Goal: Task Accomplishment & Management: Use online tool/utility

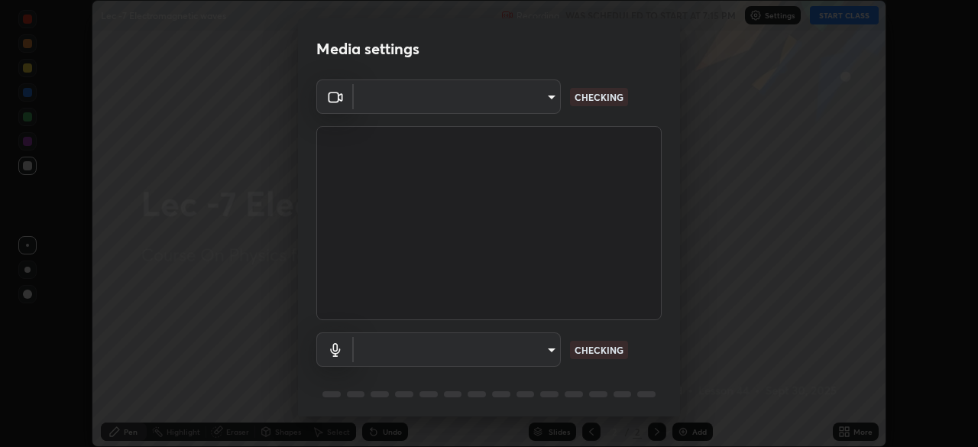
scroll to position [54, 0]
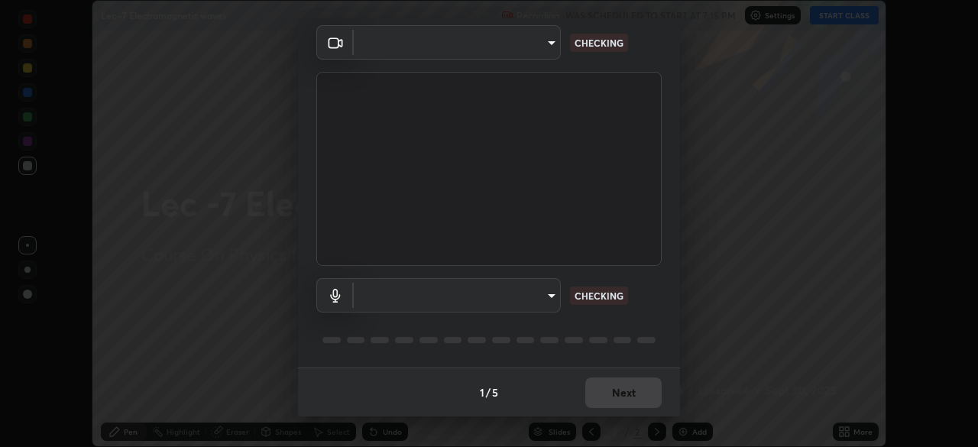
type input "dcfdf22e5c1df7ea5543dcfab5f97d1ca77f9af45aee9585751398583aede383"
type input "default"
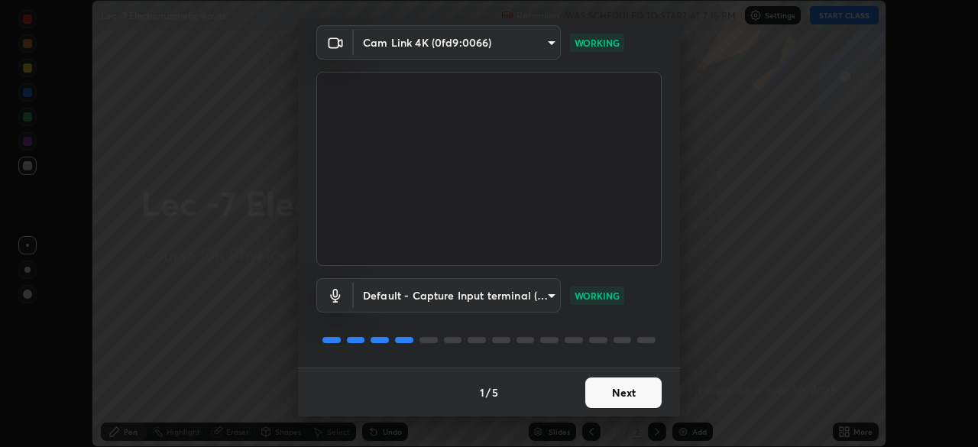
click at [616, 393] on button "Next" at bounding box center [623, 392] width 76 height 31
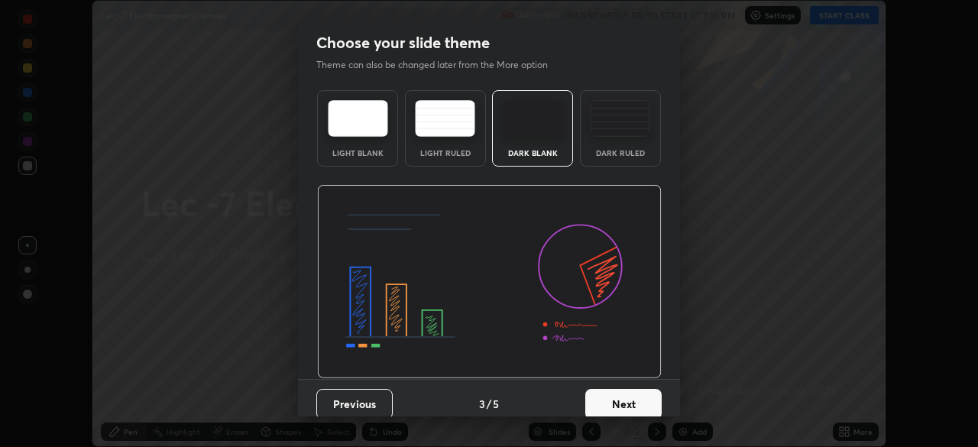
click at [615, 395] on button "Next" at bounding box center [623, 404] width 76 height 31
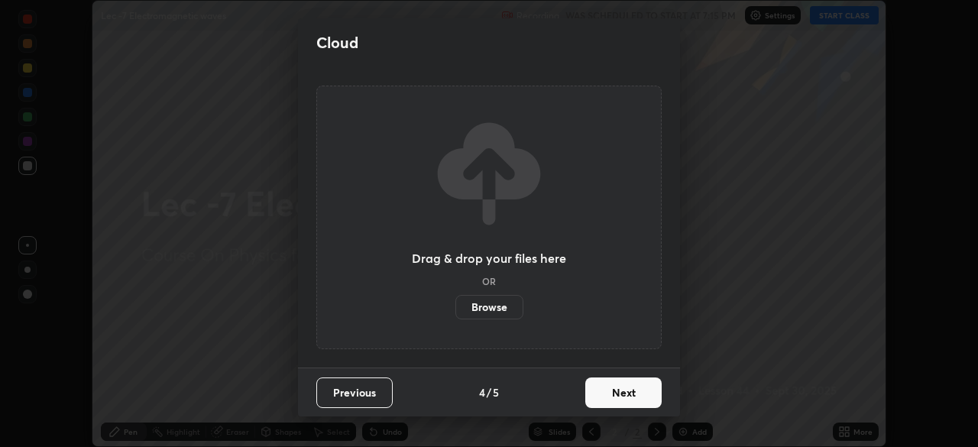
click at [616, 396] on button "Next" at bounding box center [623, 392] width 76 height 31
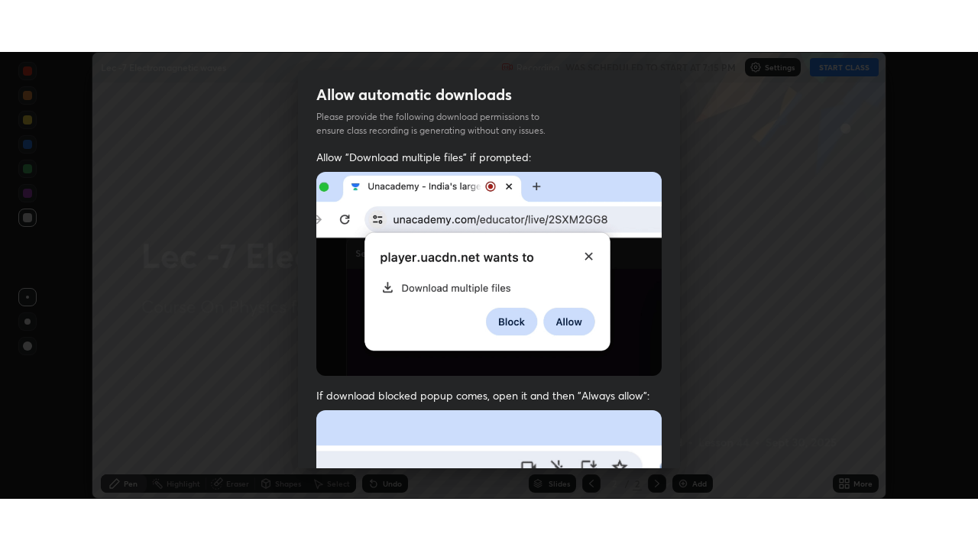
scroll to position [366, 0]
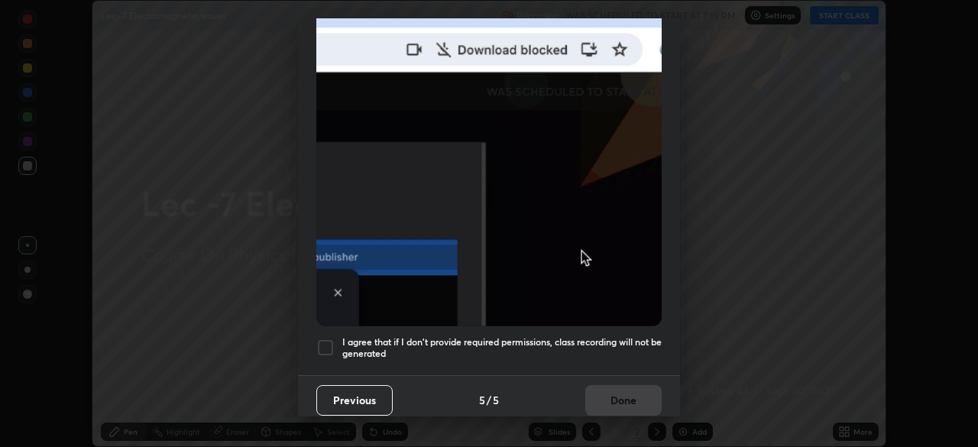
click at [610, 391] on div "Previous 5 / 5 Done" at bounding box center [489, 399] width 382 height 49
click at [318, 338] on div at bounding box center [325, 347] width 18 height 18
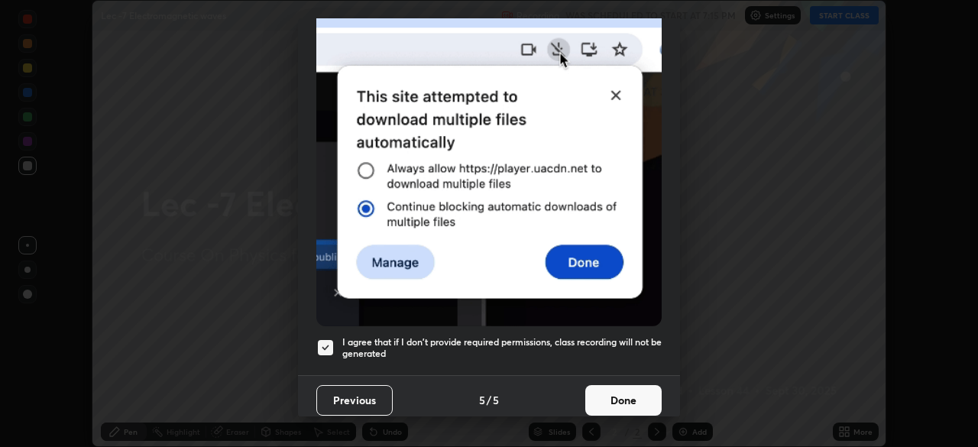
click at [609, 389] on button "Done" at bounding box center [623, 400] width 76 height 31
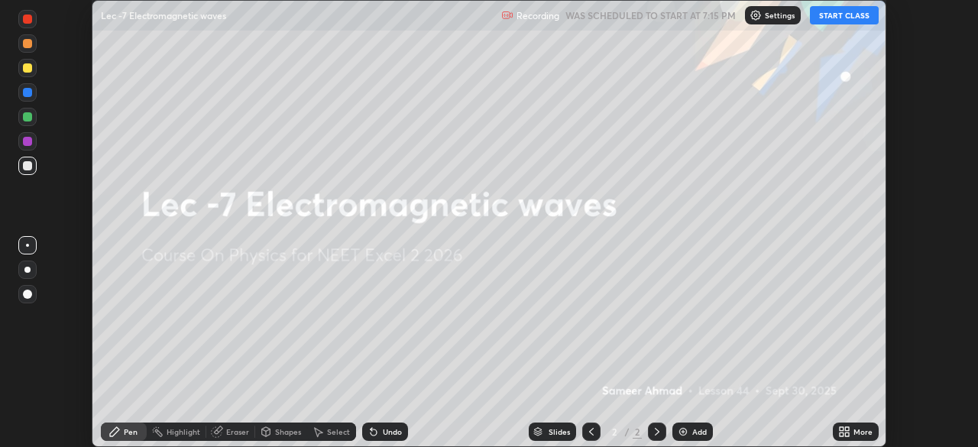
click at [836, 14] on button "START CLASS" at bounding box center [844, 15] width 69 height 18
click at [846, 428] on icon at bounding box center [847, 429] width 4 height 4
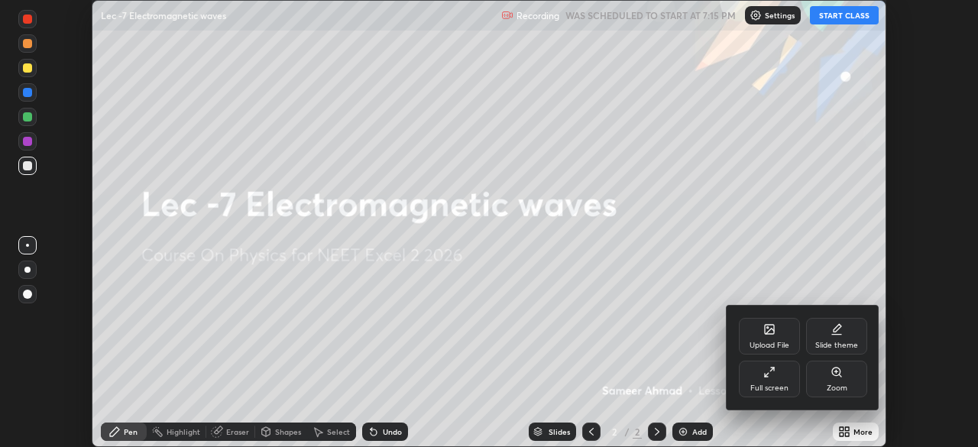
click at [753, 373] on div "Full screen" at bounding box center [769, 379] width 61 height 37
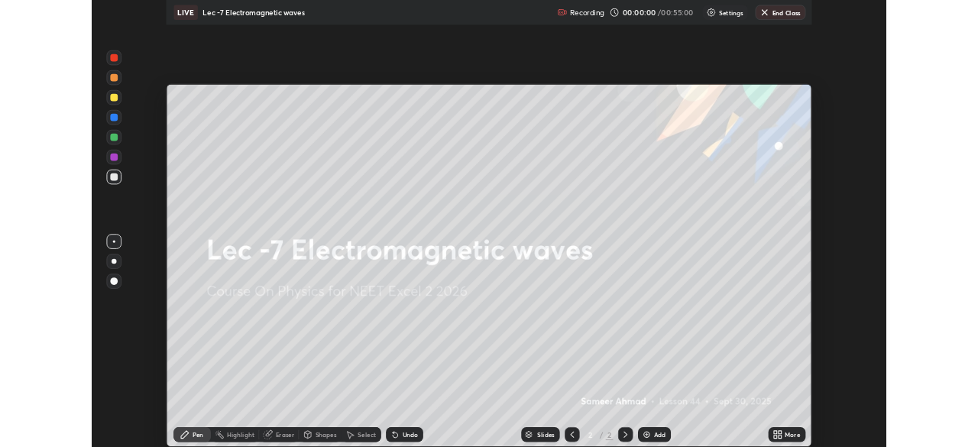
scroll to position [550, 978]
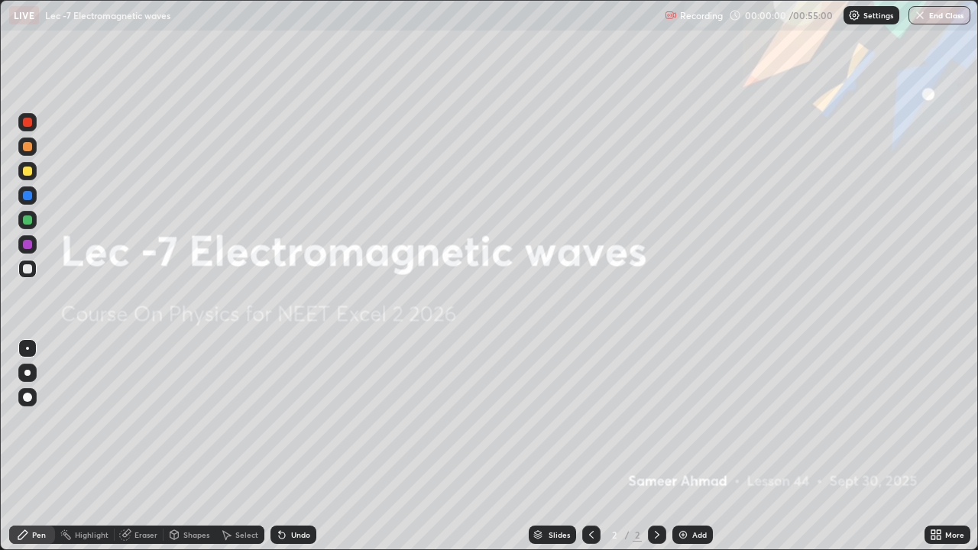
click at [695, 446] on div "Add" at bounding box center [699, 535] width 15 height 8
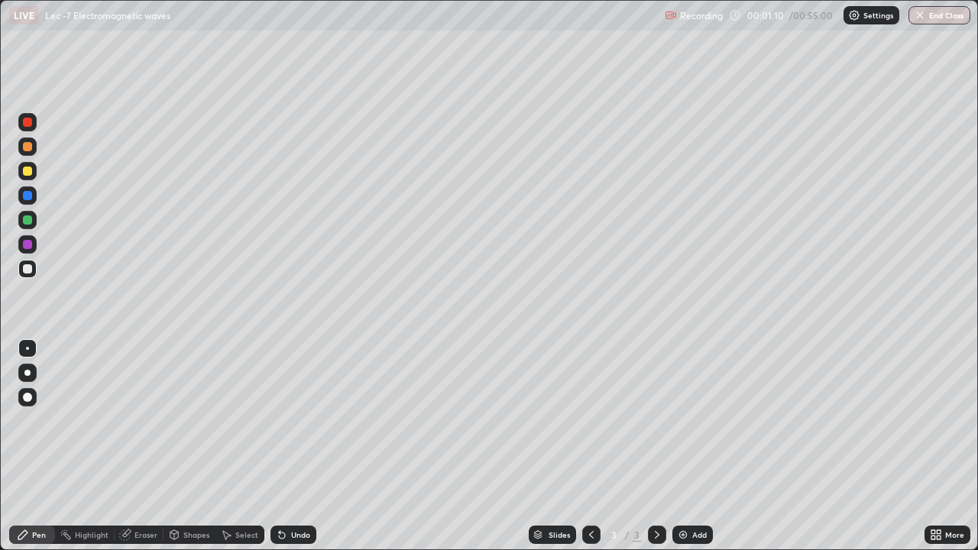
click at [287, 446] on div "Undo" at bounding box center [293, 534] width 46 height 18
click at [289, 446] on div "Undo" at bounding box center [293, 534] width 46 height 18
click at [27, 221] on div at bounding box center [27, 219] width 9 height 9
click at [33, 225] on div at bounding box center [27, 220] width 18 height 18
click at [28, 220] on div at bounding box center [27, 219] width 9 height 9
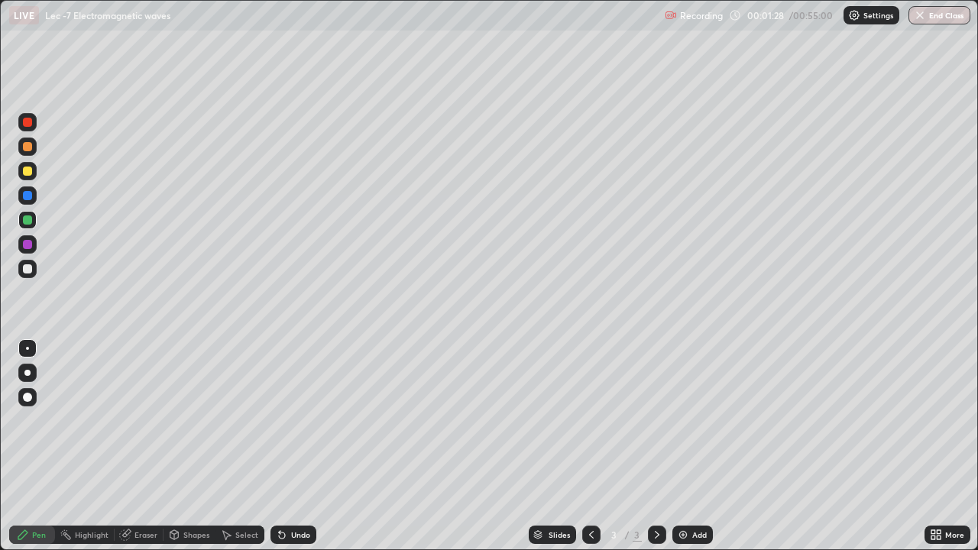
click at [28, 220] on div at bounding box center [27, 219] width 9 height 9
click at [245, 446] on div "Select" at bounding box center [246, 535] width 23 height 8
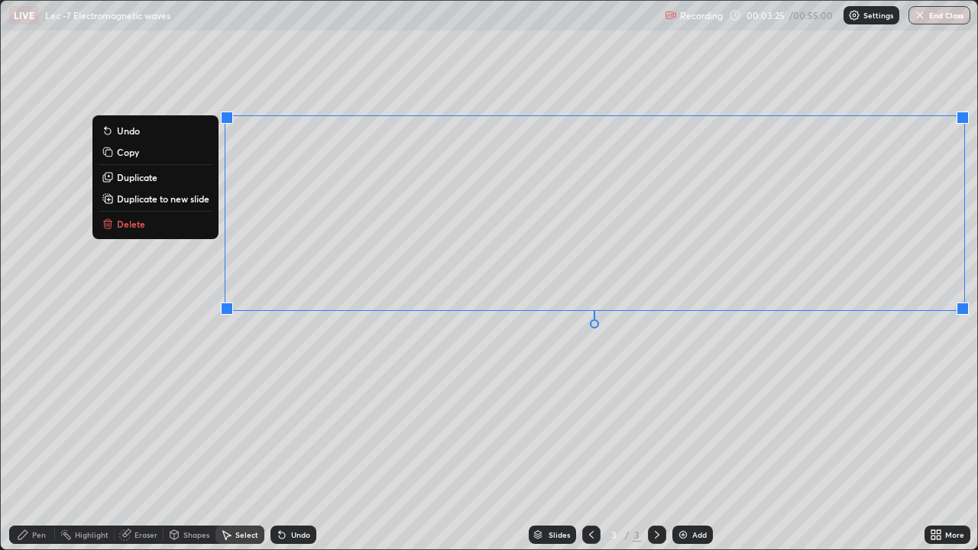
click at [740, 432] on div "0 ° Undo Copy Duplicate Duplicate to new slide Delete" at bounding box center [489, 275] width 976 height 548
click at [810, 439] on div "0 ° Undo Copy Duplicate Duplicate to new slide Delete" at bounding box center [489, 275] width 976 height 548
click at [189, 199] on p "Duplicate to new slide" at bounding box center [163, 198] width 92 height 12
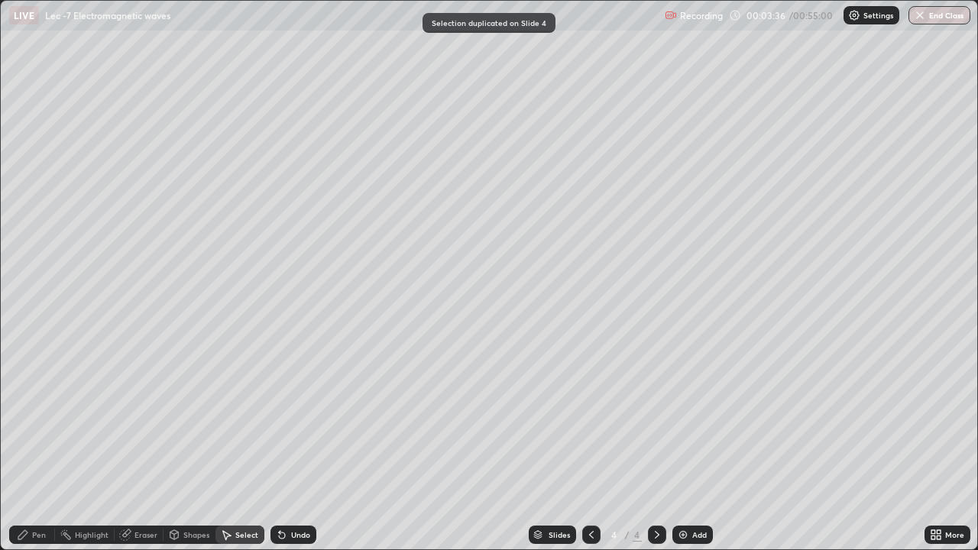
click at [21, 446] on icon at bounding box center [22, 534] width 9 height 9
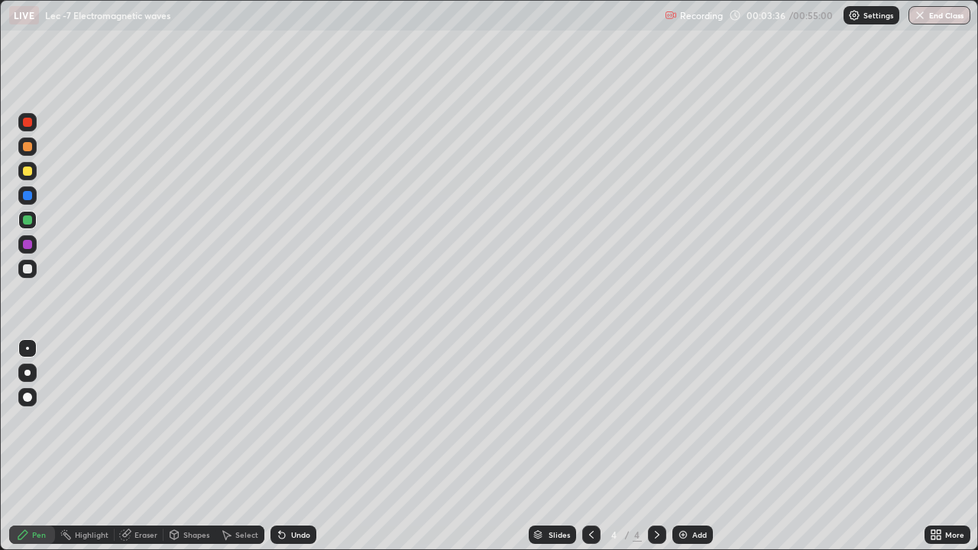
click at [29, 270] on div at bounding box center [27, 268] width 9 height 9
click at [30, 221] on div at bounding box center [27, 219] width 9 height 9
click at [296, 446] on div "Undo" at bounding box center [293, 534] width 46 height 18
click at [309, 446] on div "Undo" at bounding box center [293, 534] width 46 height 18
click at [230, 446] on icon at bounding box center [226, 535] width 12 height 12
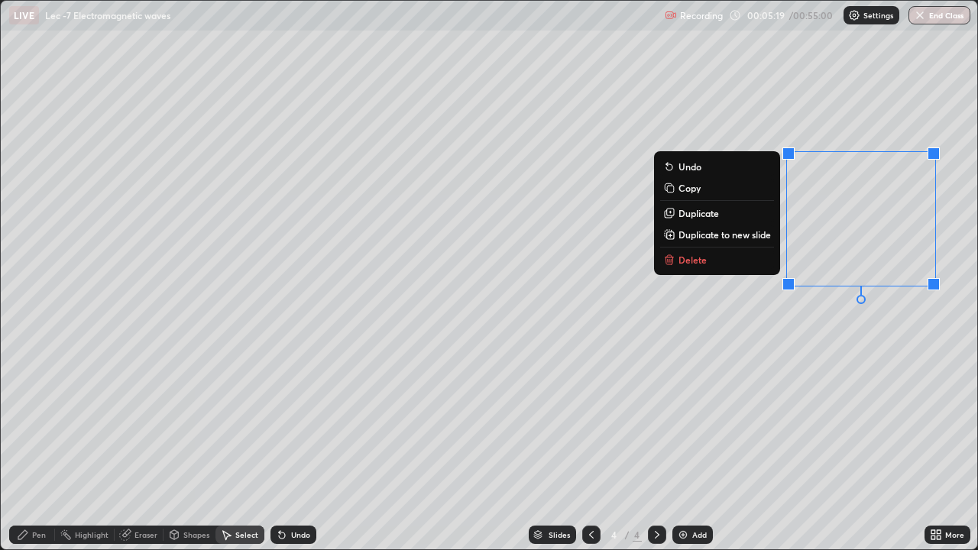
click at [723, 264] on button "Delete" at bounding box center [717, 260] width 114 height 18
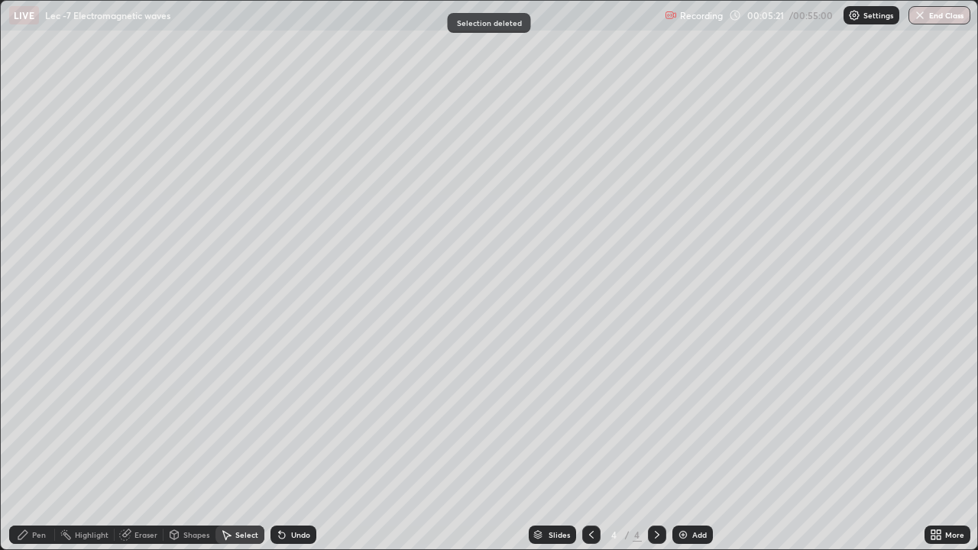
click at [34, 446] on div "Pen" at bounding box center [39, 535] width 14 height 8
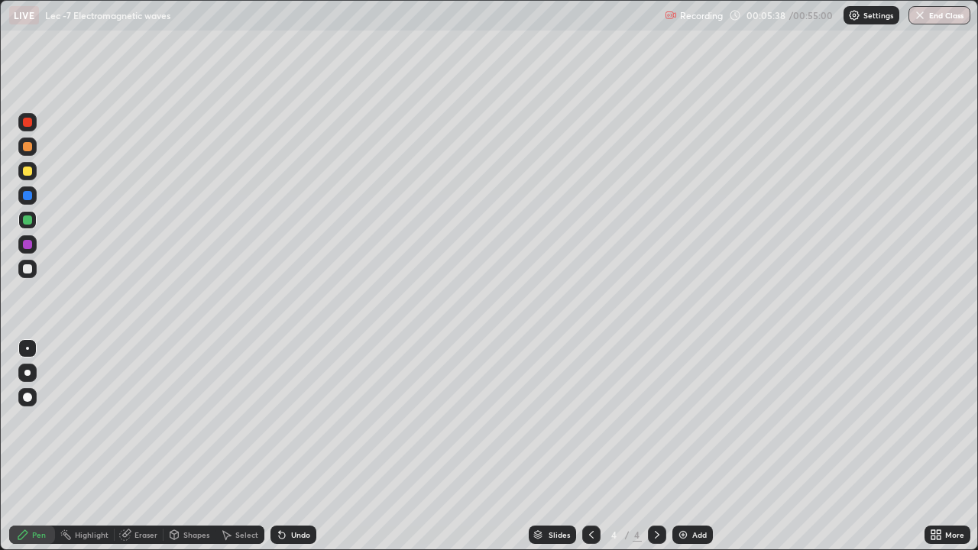
click at [235, 446] on div "Select" at bounding box center [239, 534] width 49 height 18
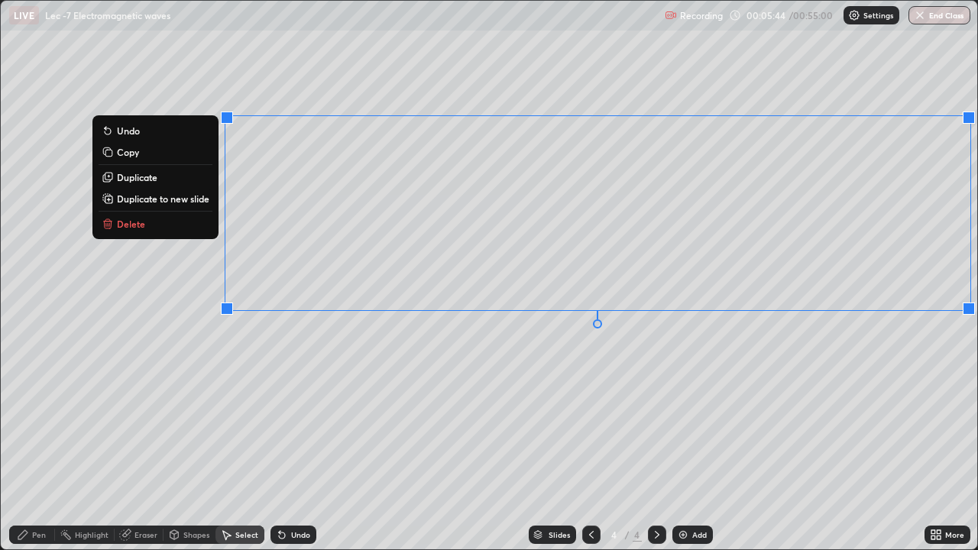
click at [179, 201] on p "Duplicate to new slide" at bounding box center [163, 198] width 92 height 12
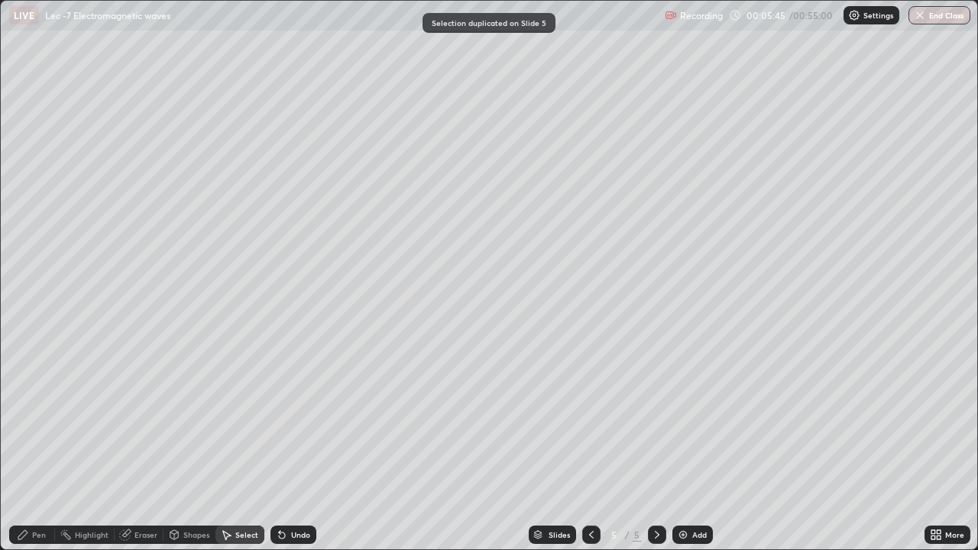
click at [38, 446] on div "Pen" at bounding box center [39, 535] width 14 height 8
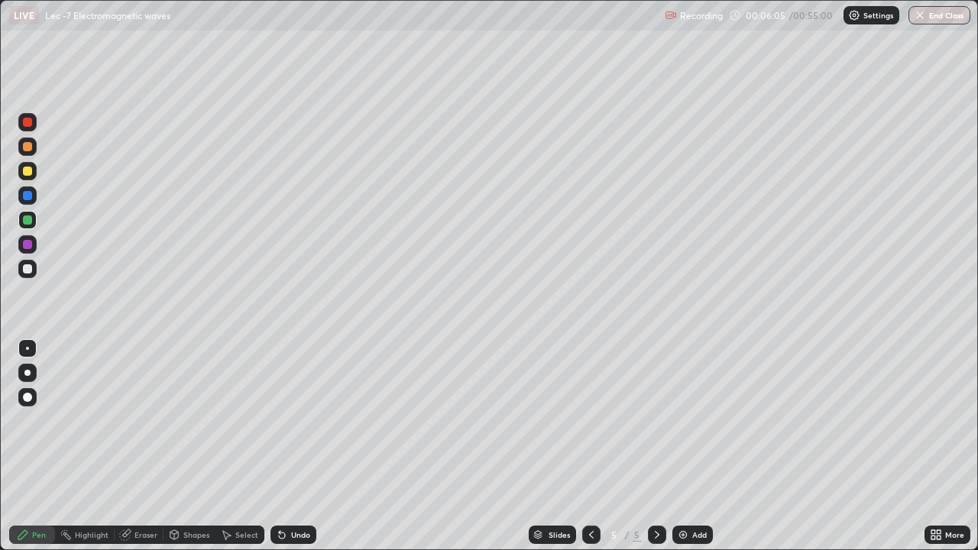
click at [25, 270] on div at bounding box center [27, 268] width 9 height 9
click at [140, 446] on div "Eraser" at bounding box center [145, 535] width 23 height 8
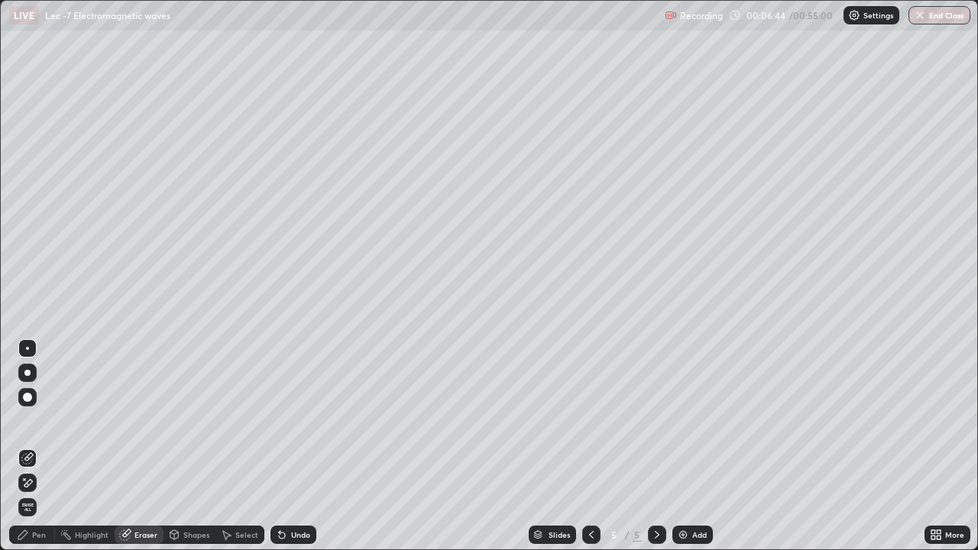
click at [34, 446] on div "Pen" at bounding box center [32, 534] width 46 height 18
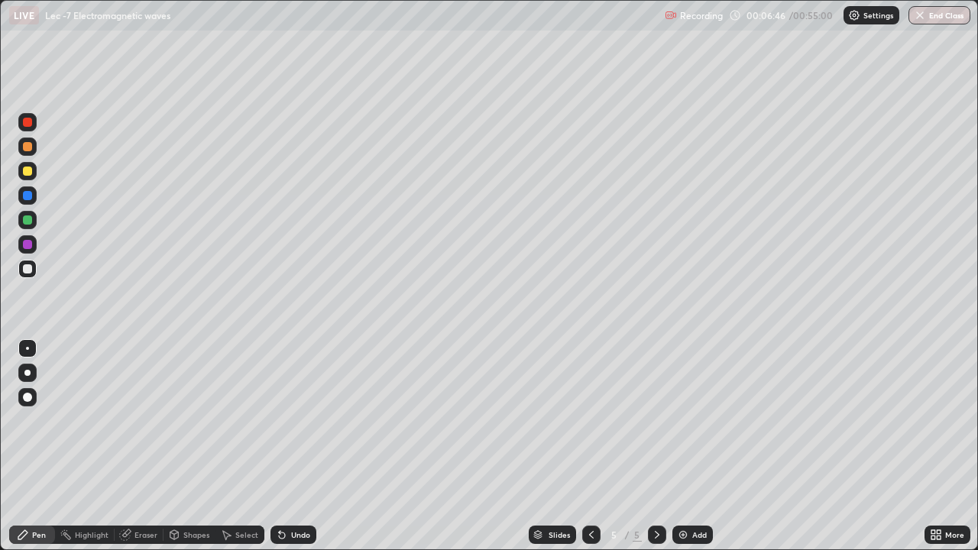
click at [20, 271] on div at bounding box center [27, 269] width 18 height 18
click at [238, 446] on div "Select" at bounding box center [246, 535] width 23 height 8
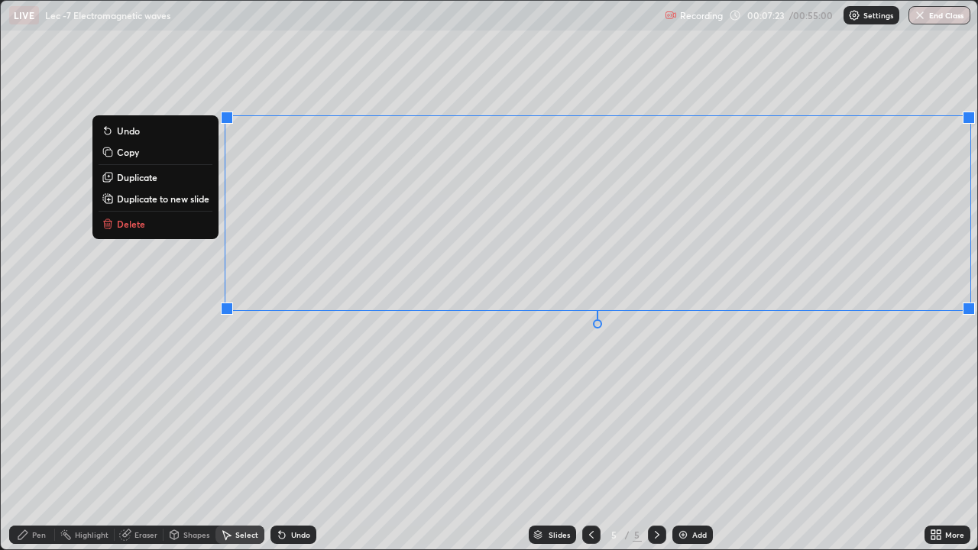
click at [192, 197] on p "Duplicate to new slide" at bounding box center [163, 198] width 92 height 12
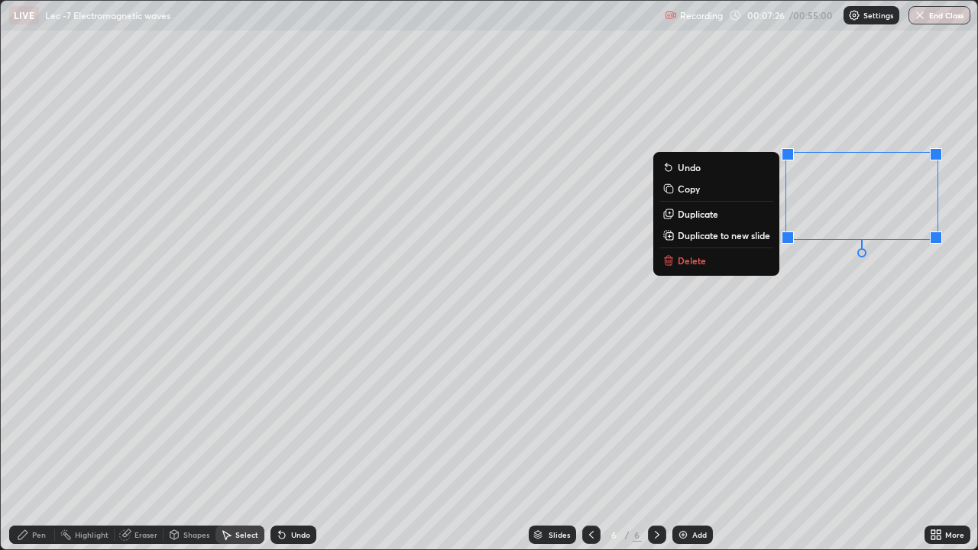
click at [779, 355] on div "0 ° Undo Copy Duplicate Duplicate to new slide Delete" at bounding box center [489, 275] width 976 height 548
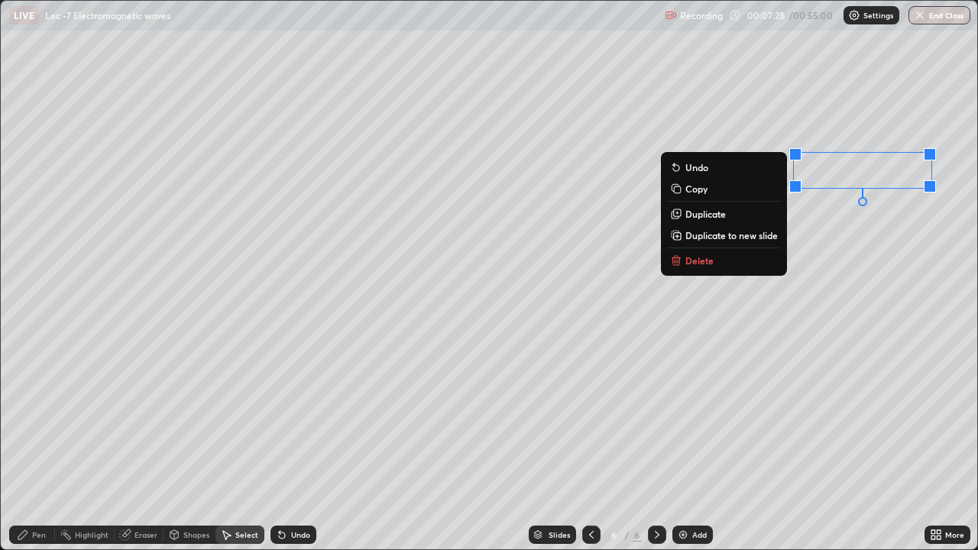
click at [722, 266] on button "Delete" at bounding box center [724, 260] width 114 height 18
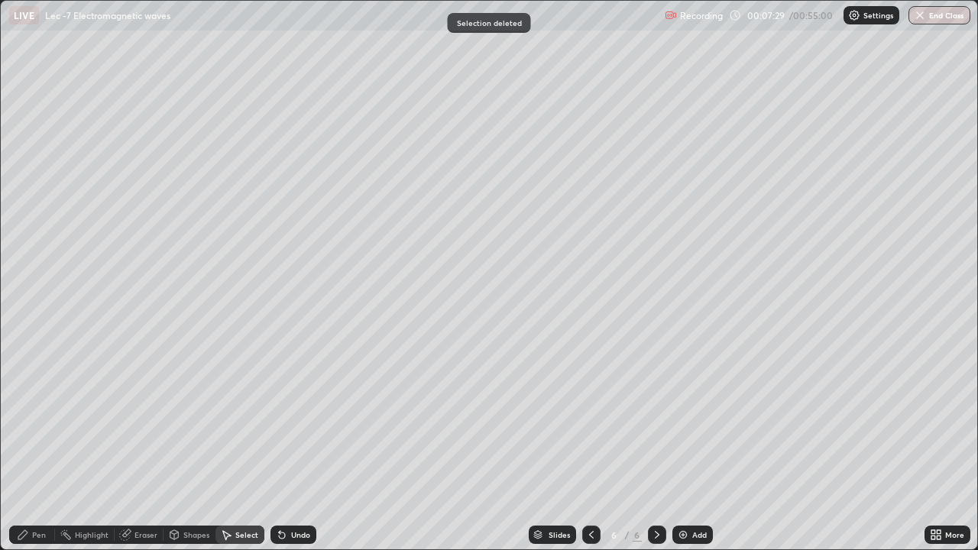
click at [27, 446] on icon at bounding box center [22, 534] width 9 height 9
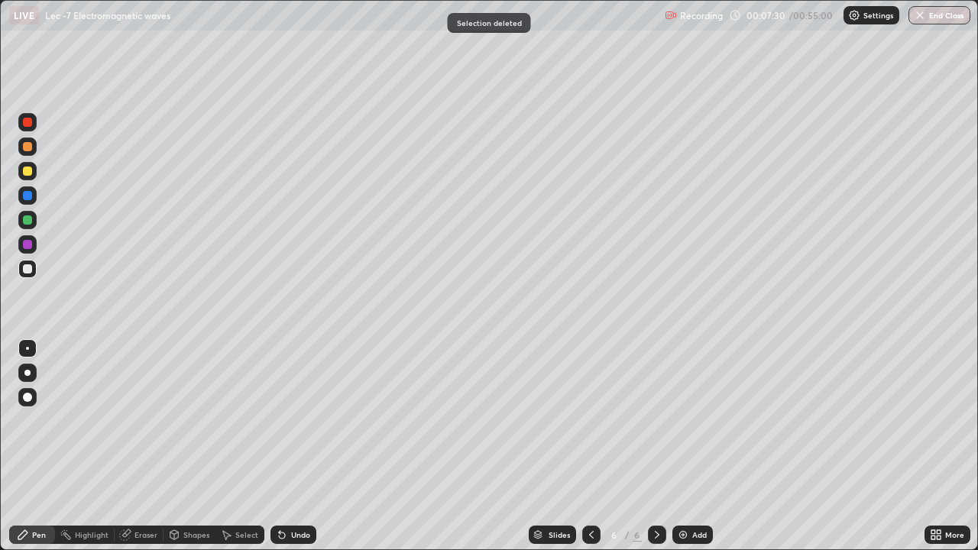
click at [31, 267] on div at bounding box center [27, 268] width 9 height 9
click at [590, 446] on icon at bounding box center [591, 535] width 12 height 12
click at [655, 446] on icon at bounding box center [657, 535] width 12 height 12
click at [146, 446] on div "Eraser" at bounding box center [145, 535] width 23 height 8
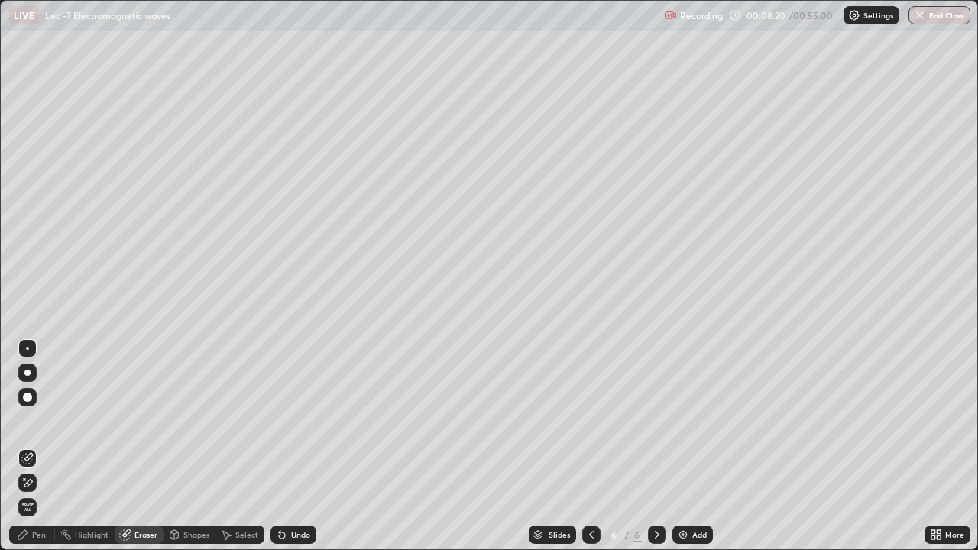
click at [28, 446] on icon at bounding box center [23, 535] width 12 height 12
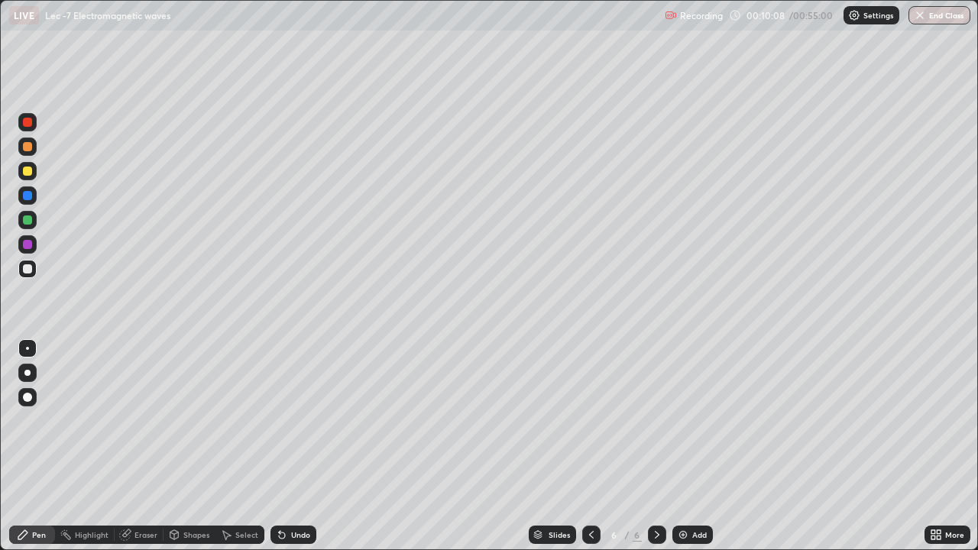
click at [697, 446] on div "Add" at bounding box center [692, 534] width 40 height 18
click at [35, 220] on div at bounding box center [27, 220] width 18 height 18
click at [288, 446] on div "Undo" at bounding box center [293, 534] width 46 height 18
click at [135, 446] on div "Eraser" at bounding box center [145, 535] width 23 height 8
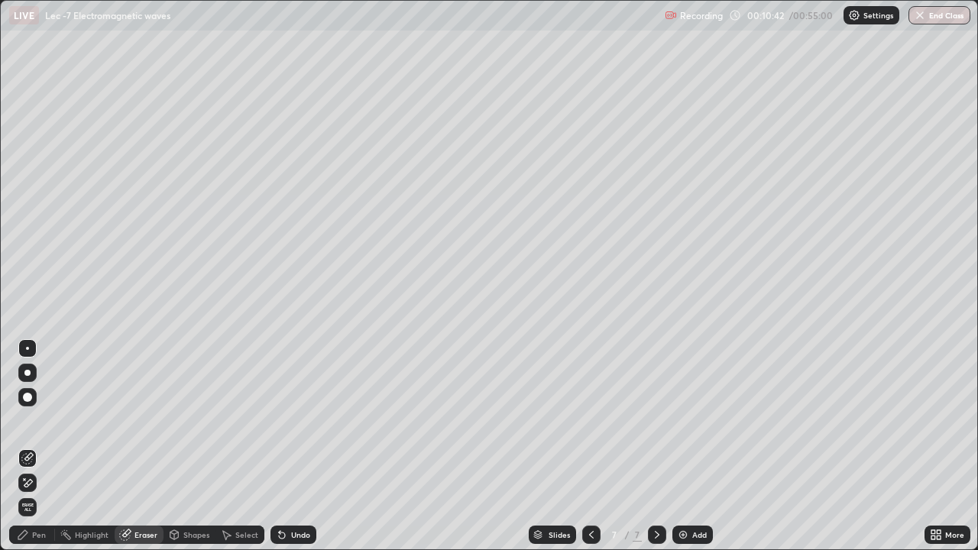
click at [29, 446] on div "Pen" at bounding box center [32, 534] width 46 height 18
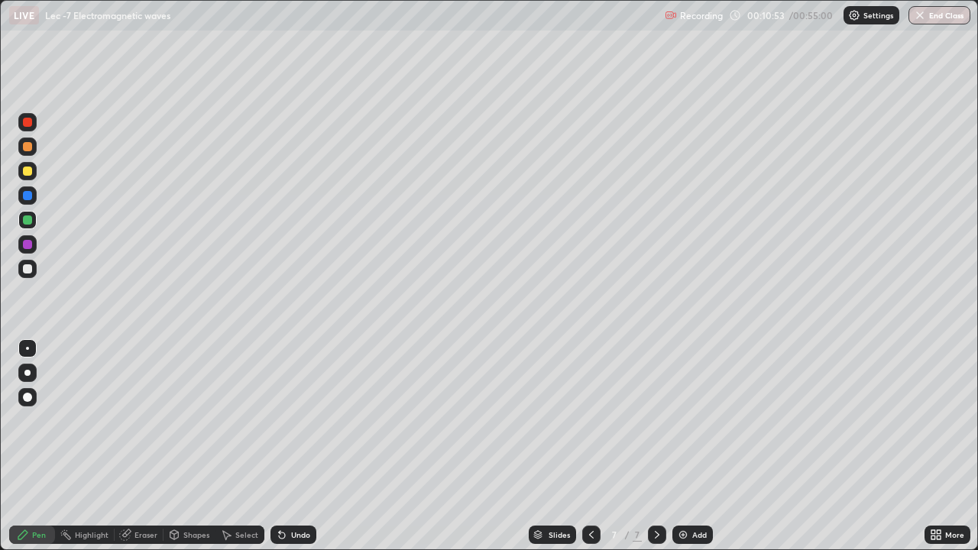
click at [135, 446] on div "Eraser" at bounding box center [139, 534] width 49 height 18
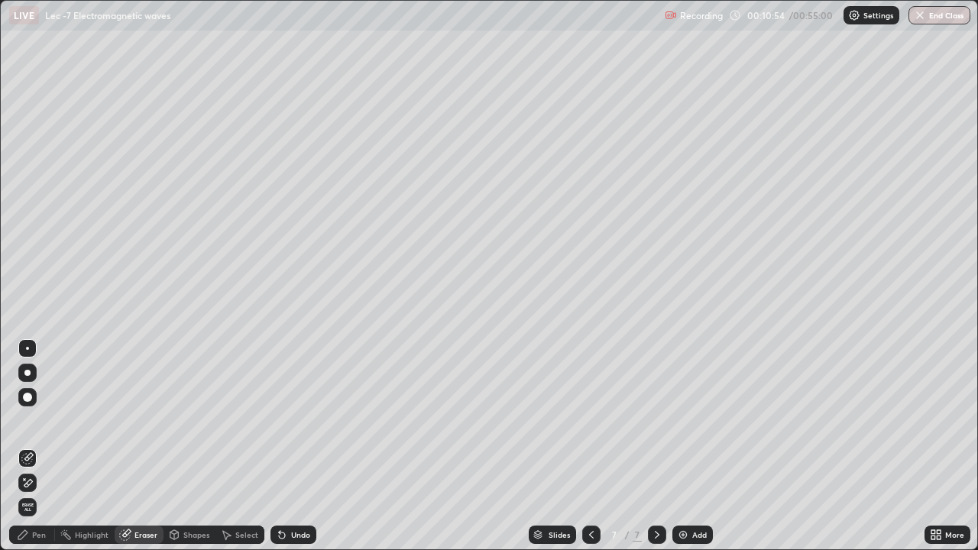
click at [30, 446] on div "Pen" at bounding box center [32, 534] width 46 height 18
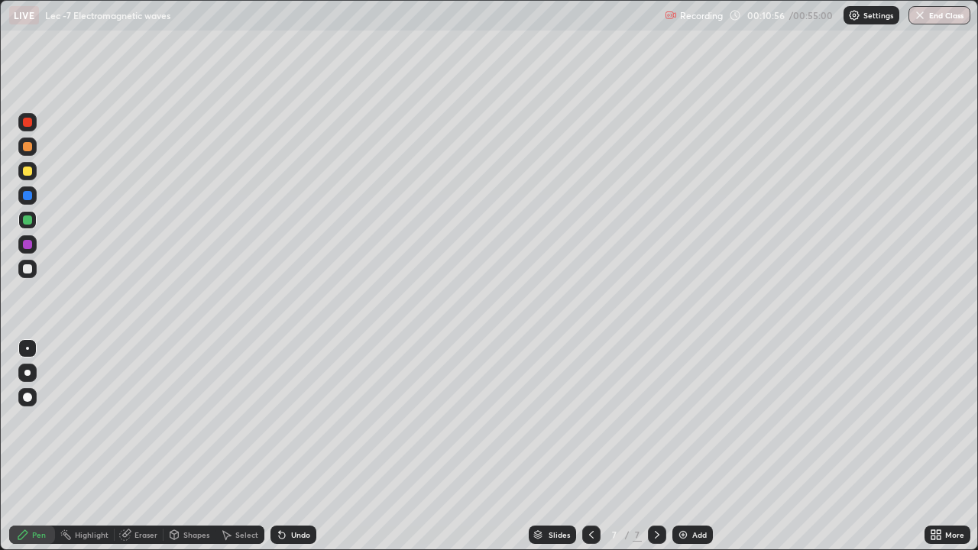
click at [19, 271] on div at bounding box center [27, 269] width 18 height 18
click at [237, 446] on div "Select" at bounding box center [246, 535] width 23 height 8
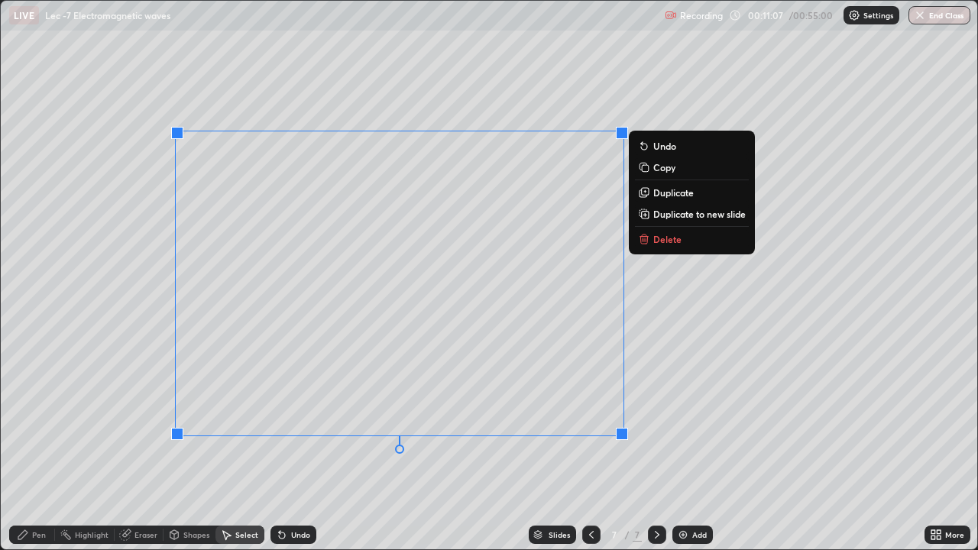
click at [662, 234] on p "Delete" at bounding box center [667, 239] width 28 height 12
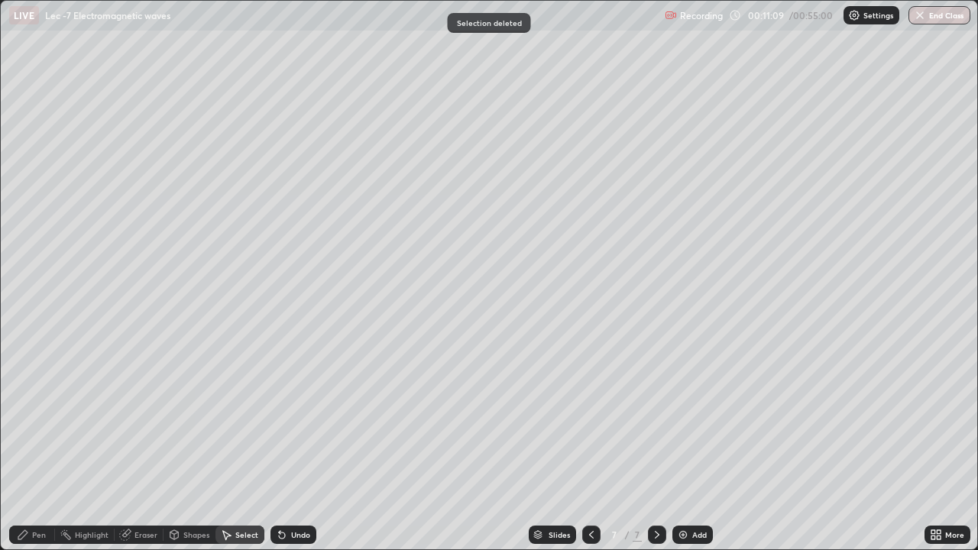
click at [30, 446] on div "Pen" at bounding box center [32, 534] width 46 height 18
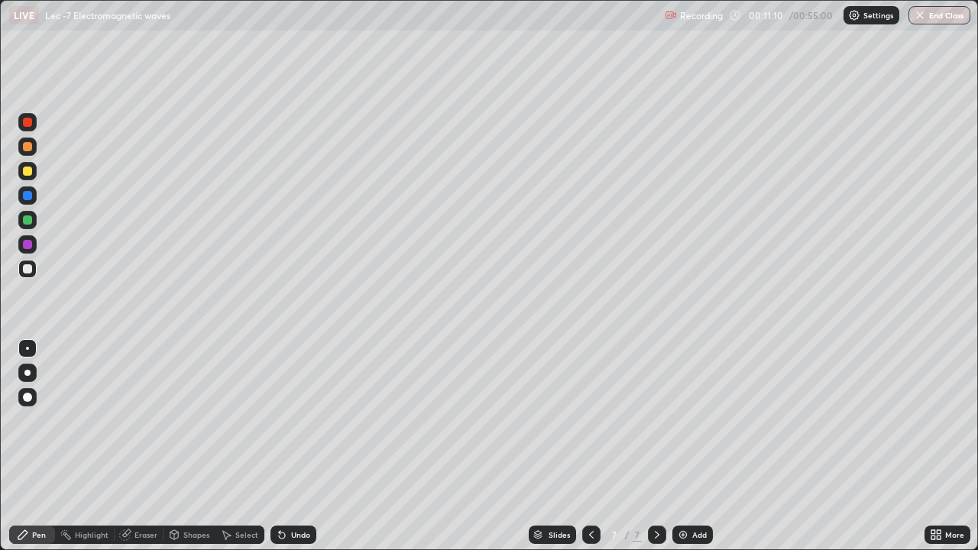
click at [31, 269] on div at bounding box center [27, 268] width 9 height 9
click at [293, 446] on div "Undo" at bounding box center [293, 534] width 46 height 18
click at [30, 221] on div at bounding box center [27, 219] width 9 height 9
click at [28, 220] on div at bounding box center [27, 219] width 9 height 9
click at [693, 446] on div "Add" at bounding box center [692, 534] width 40 height 18
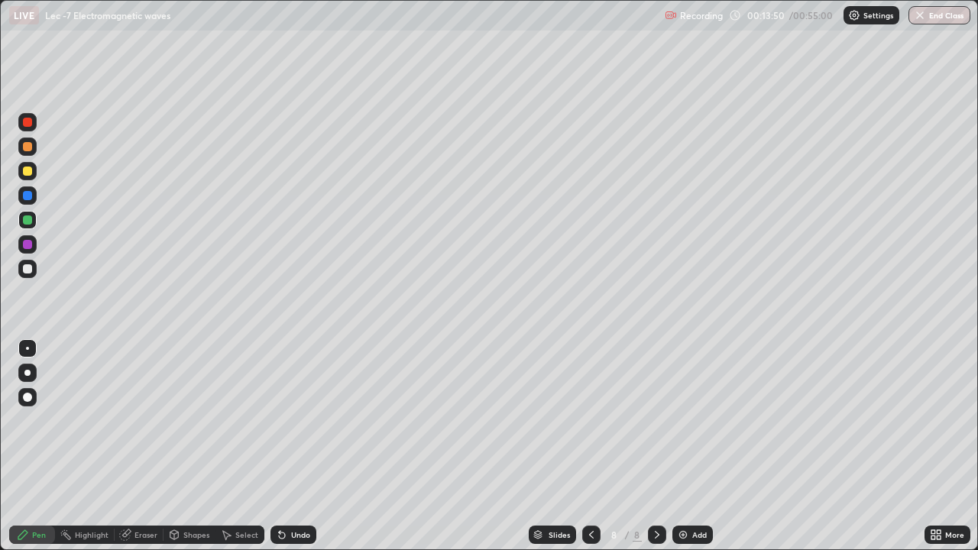
click at [27, 274] on div at bounding box center [27, 269] width 18 height 18
click at [30, 220] on div at bounding box center [27, 219] width 9 height 9
click at [303, 446] on div "Undo" at bounding box center [293, 534] width 46 height 18
click at [296, 446] on div "Undo" at bounding box center [293, 534] width 46 height 18
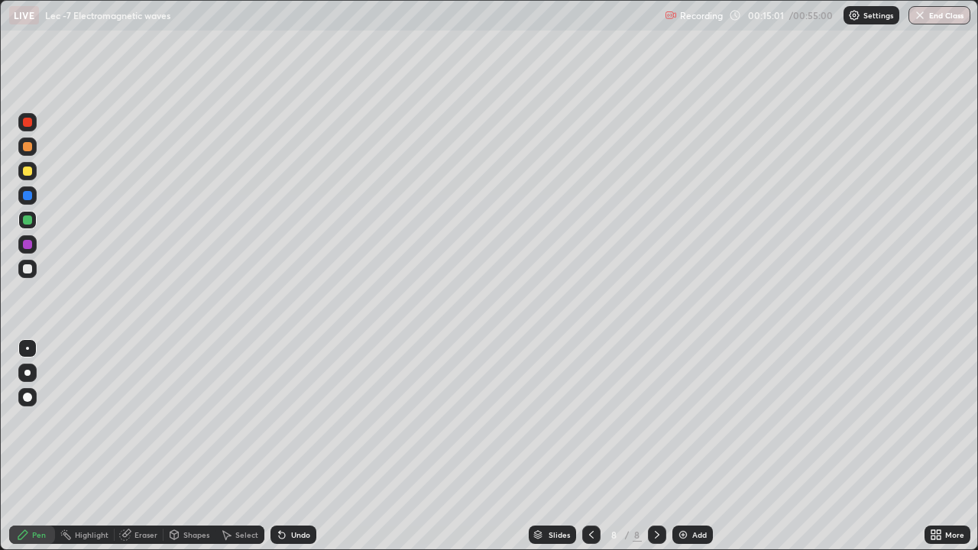
click at [296, 446] on div "Undo" at bounding box center [300, 535] width 19 height 8
click at [29, 264] on div at bounding box center [27, 268] width 9 height 9
click at [294, 446] on div "Undo" at bounding box center [293, 534] width 46 height 18
click at [238, 446] on div "Select" at bounding box center [246, 535] width 23 height 8
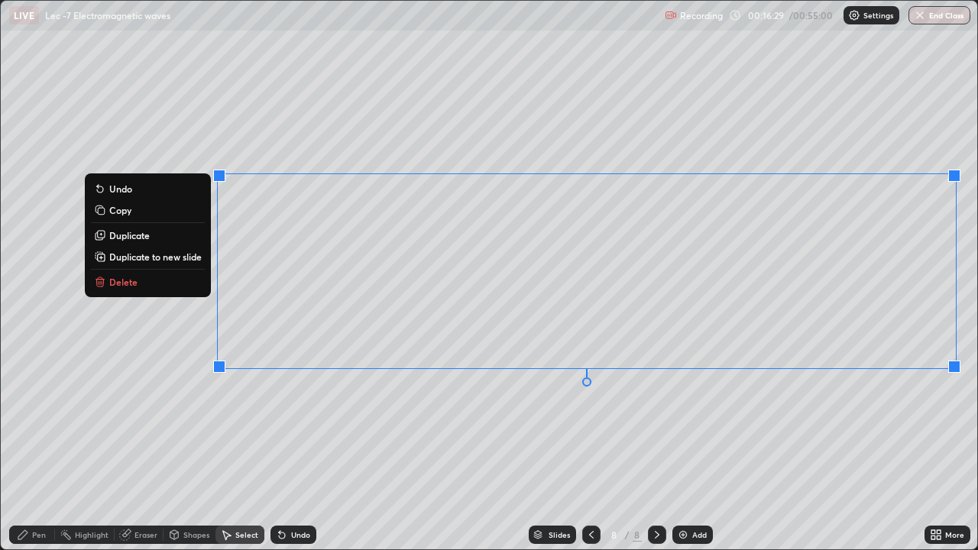
click at [174, 259] on p "Duplicate to new slide" at bounding box center [155, 257] width 92 height 12
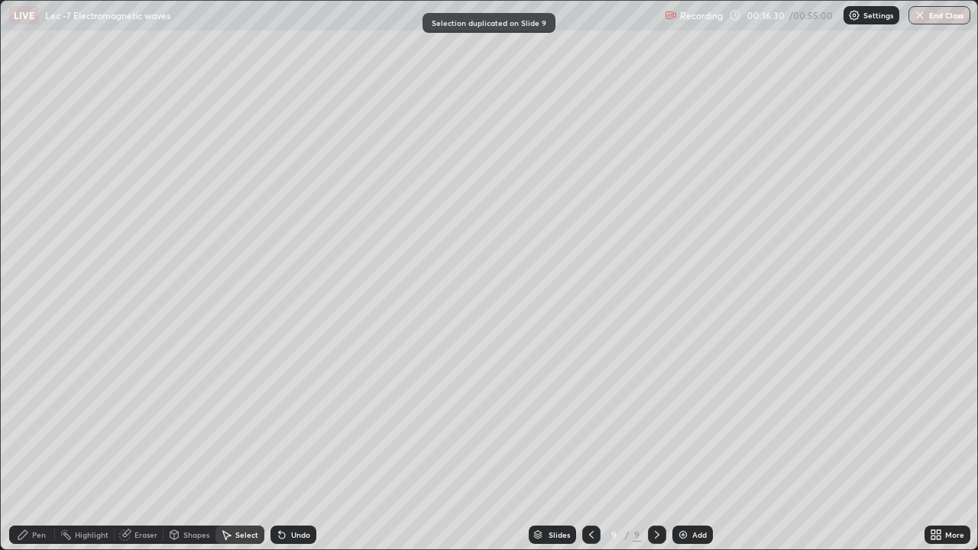
click at [28, 446] on icon at bounding box center [23, 535] width 12 height 12
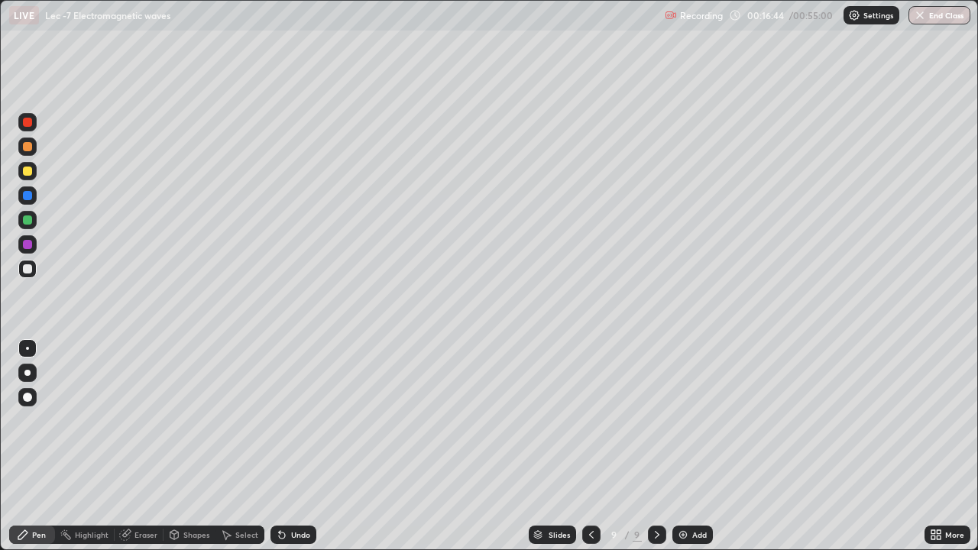
click at [288, 446] on div "Undo" at bounding box center [293, 534] width 46 height 18
click at [28, 224] on div at bounding box center [27, 219] width 9 height 9
click at [141, 446] on div "Eraser" at bounding box center [145, 535] width 23 height 8
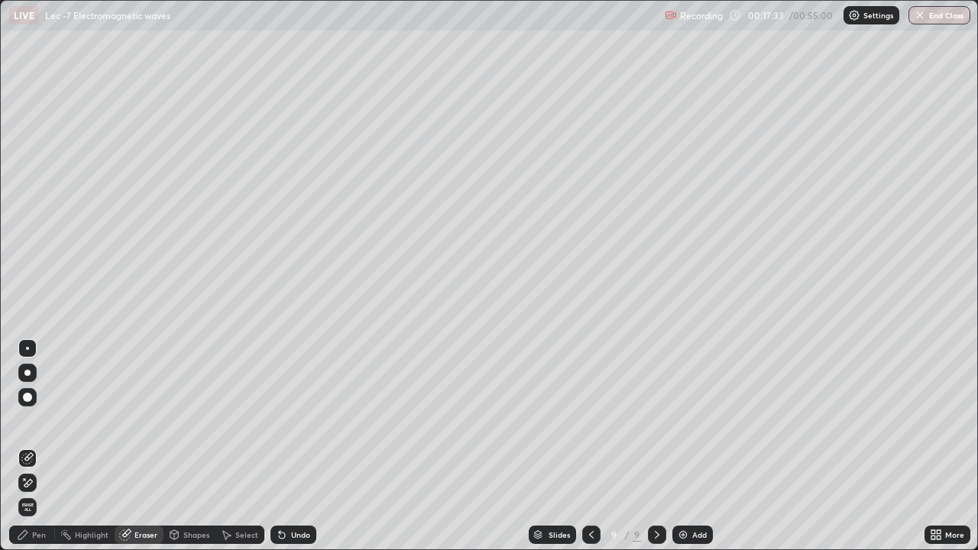
click at [38, 446] on div "Pen" at bounding box center [39, 535] width 14 height 8
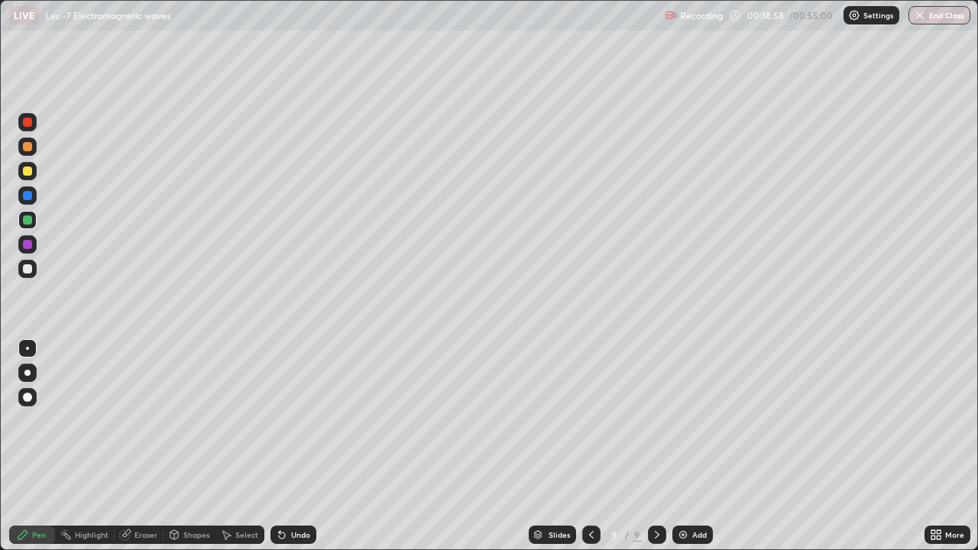
click at [688, 446] on div "Add" at bounding box center [692, 534] width 40 height 18
click at [26, 271] on div at bounding box center [27, 268] width 9 height 9
click at [292, 446] on div "Undo" at bounding box center [300, 535] width 19 height 8
click at [280, 446] on icon at bounding box center [282, 535] width 6 height 6
click at [31, 221] on div at bounding box center [27, 219] width 9 height 9
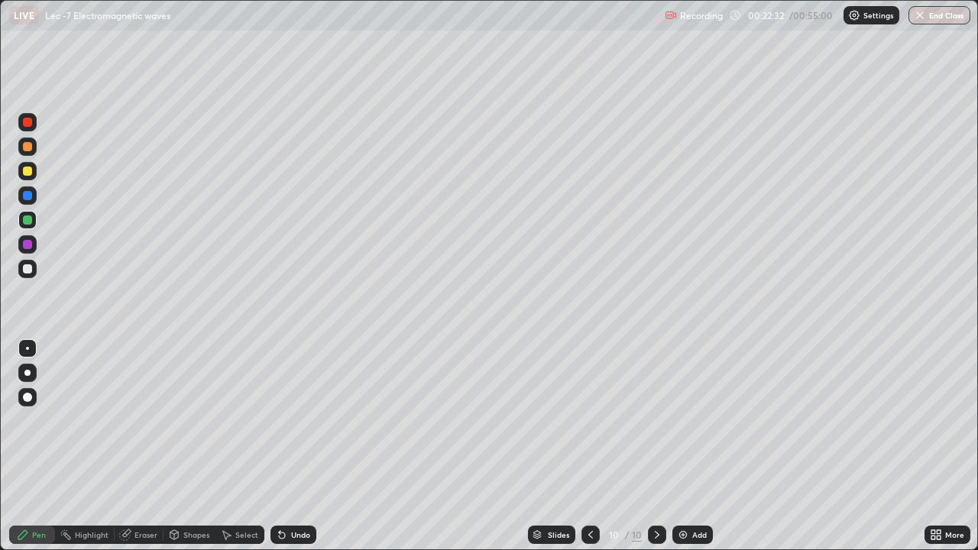
click at [684, 446] on img at bounding box center [683, 535] width 12 height 12
click at [30, 271] on div at bounding box center [27, 268] width 9 height 9
click at [687, 446] on div "Add" at bounding box center [692, 534] width 40 height 18
click at [26, 269] on div at bounding box center [27, 268] width 9 height 9
click at [233, 446] on div "Select" at bounding box center [239, 534] width 49 height 18
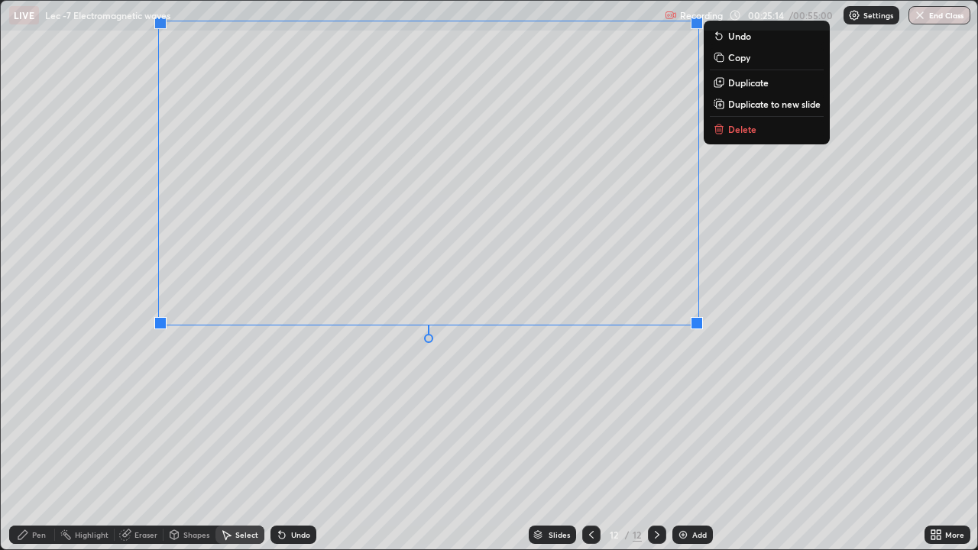
click at [744, 105] on p "Duplicate to new slide" at bounding box center [774, 104] width 92 height 12
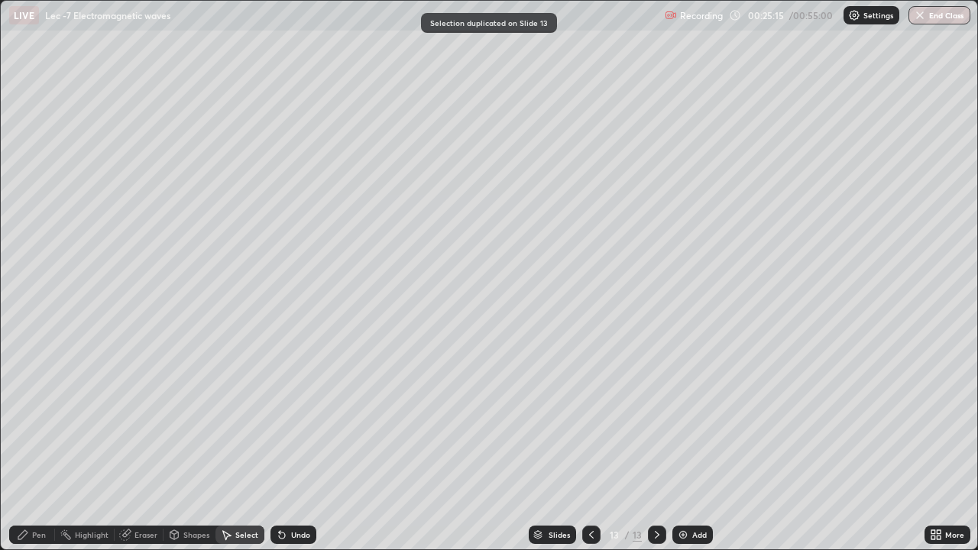
click at [27, 446] on icon at bounding box center [23, 535] width 12 height 12
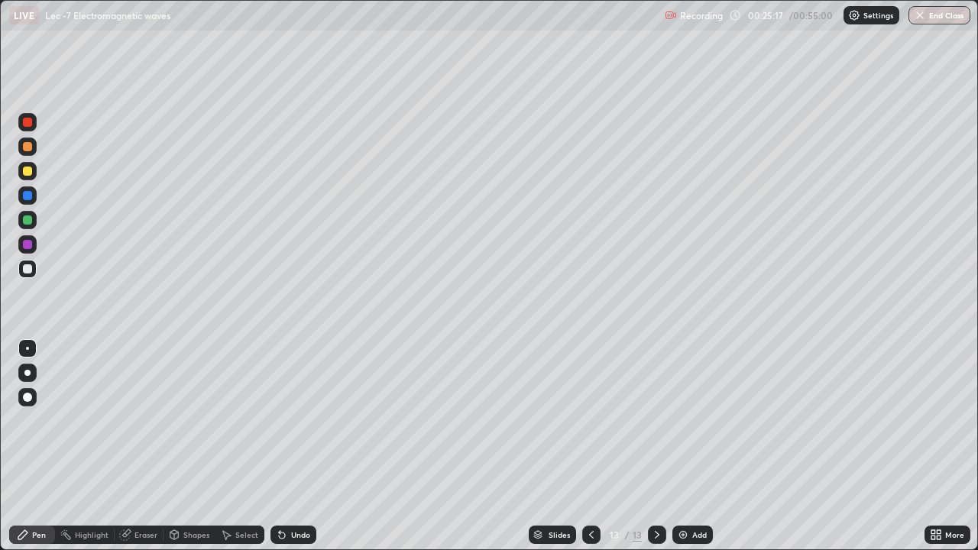
click at [144, 446] on div "Eraser" at bounding box center [145, 535] width 23 height 8
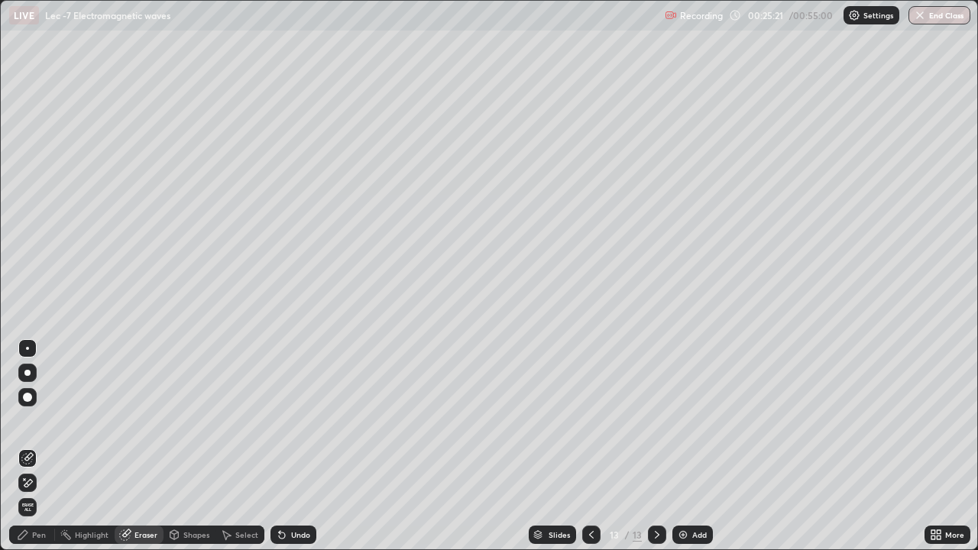
click at [30, 446] on div "Pen" at bounding box center [32, 534] width 46 height 18
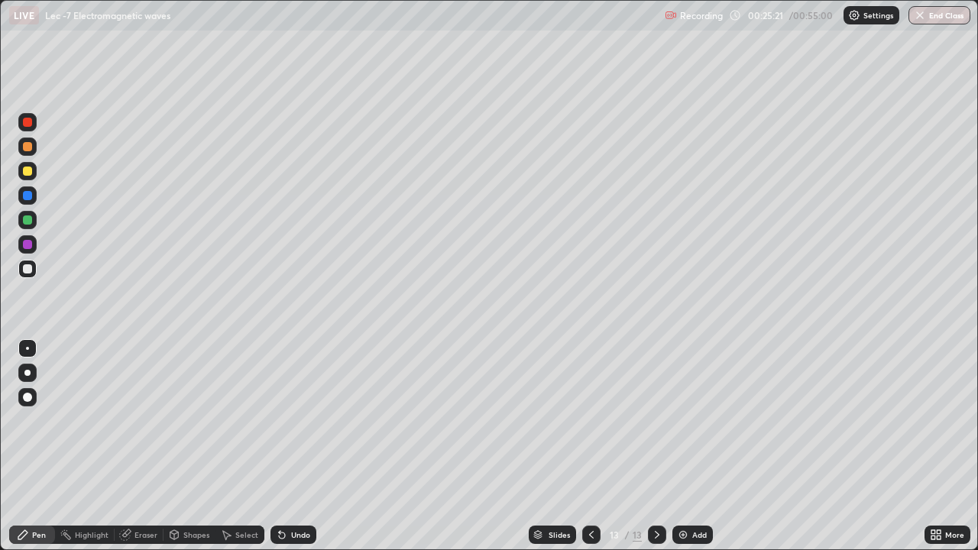
click at [29, 215] on div at bounding box center [27, 219] width 9 height 9
click at [295, 446] on div "Undo" at bounding box center [300, 535] width 19 height 8
click at [291, 446] on div "Undo" at bounding box center [300, 535] width 19 height 8
click at [288, 446] on div "Undo" at bounding box center [293, 534] width 46 height 18
click at [286, 446] on div "Undo" at bounding box center [293, 534] width 46 height 18
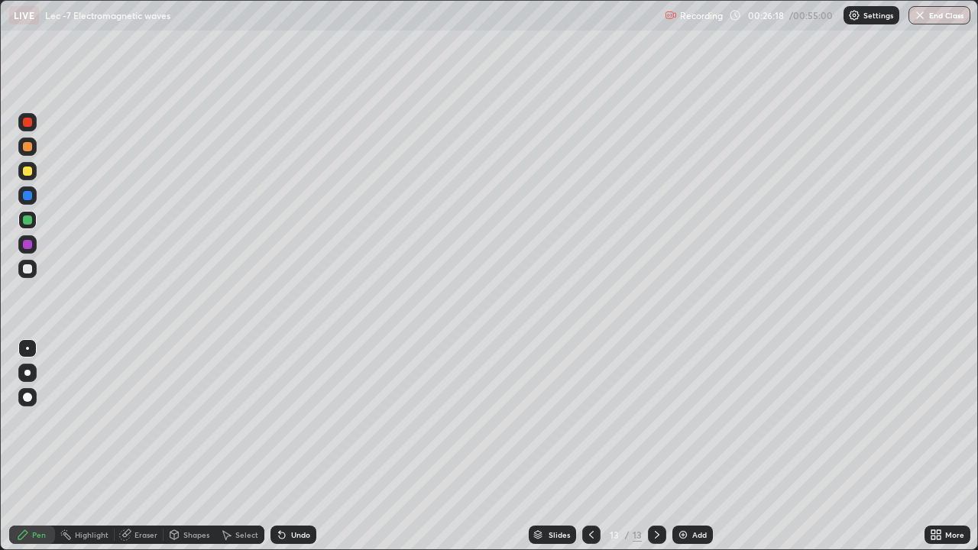
click at [291, 446] on div "Undo" at bounding box center [300, 535] width 19 height 8
click at [286, 446] on div "Undo" at bounding box center [293, 534] width 46 height 18
click at [297, 446] on div "Undo" at bounding box center [300, 535] width 19 height 8
click at [588, 446] on icon at bounding box center [591, 535] width 12 height 12
click at [590, 446] on icon at bounding box center [591, 535] width 12 height 12
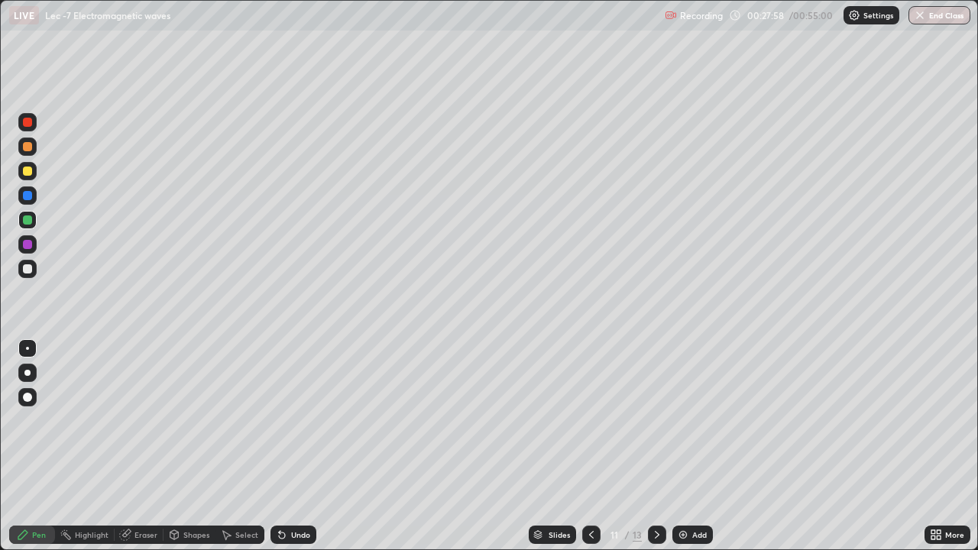
click at [657, 446] on icon at bounding box center [657, 535] width 12 height 12
click at [654, 446] on icon at bounding box center [657, 535] width 12 height 12
click at [655, 446] on icon at bounding box center [657, 535] width 5 height 8
click at [656, 446] on icon at bounding box center [657, 535] width 12 height 12
click at [657, 446] on icon at bounding box center [657, 535] width 12 height 12
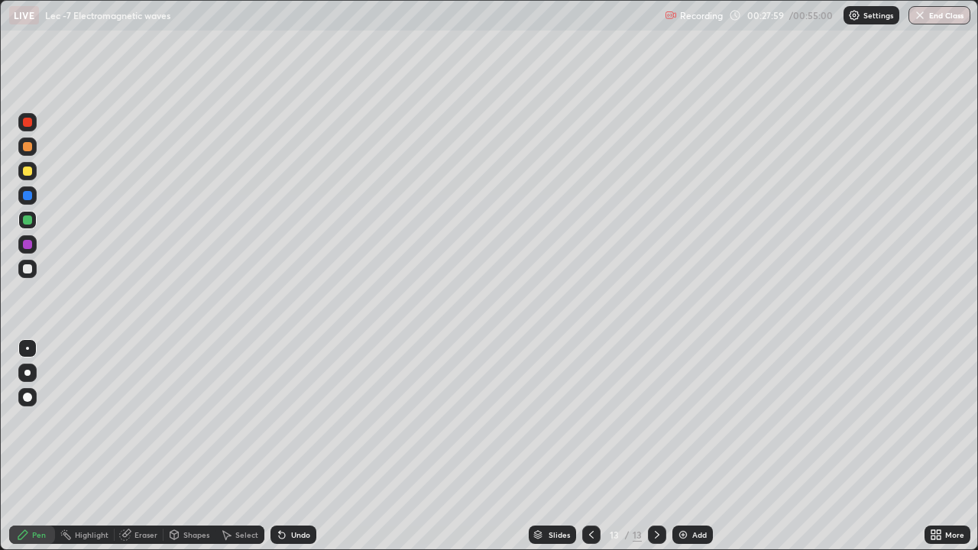
click at [657, 446] on div at bounding box center [657, 534] width 18 height 18
click at [692, 446] on div "Add" at bounding box center [699, 535] width 15 height 8
click at [29, 269] on div at bounding box center [27, 268] width 9 height 9
click at [137, 446] on div "Eraser" at bounding box center [139, 534] width 49 height 18
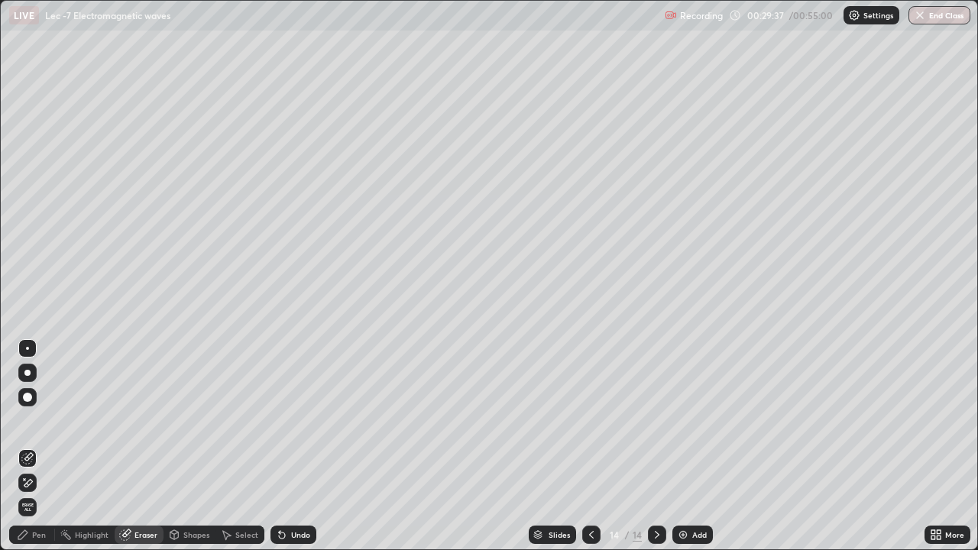
click at [33, 446] on div "Pen" at bounding box center [39, 535] width 14 height 8
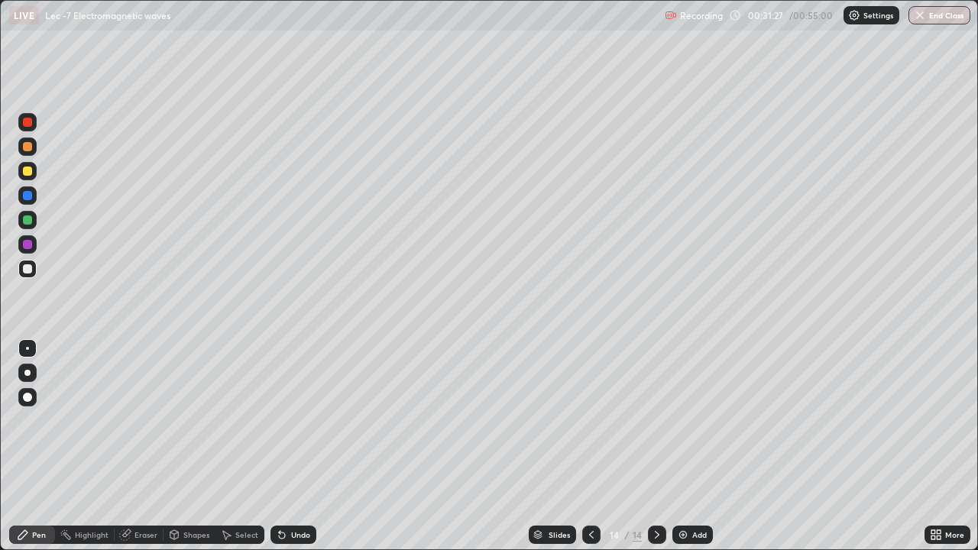
click at [299, 446] on div "Undo" at bounding box center [300, 535] width 19 height 8
click at [297, 446] on div "Undo" at bounding box center [300, 535] width 19 height 8
click at [293, 446] on div "Undo" at bounding box center [300, 535] width 19 height 8
click at [291, 446] on div "Undo" at bounding box center [300, 535] width 19 height 8
click at [231, 446] on div "Select" at bounding box center [239, 534] width 49 height 18
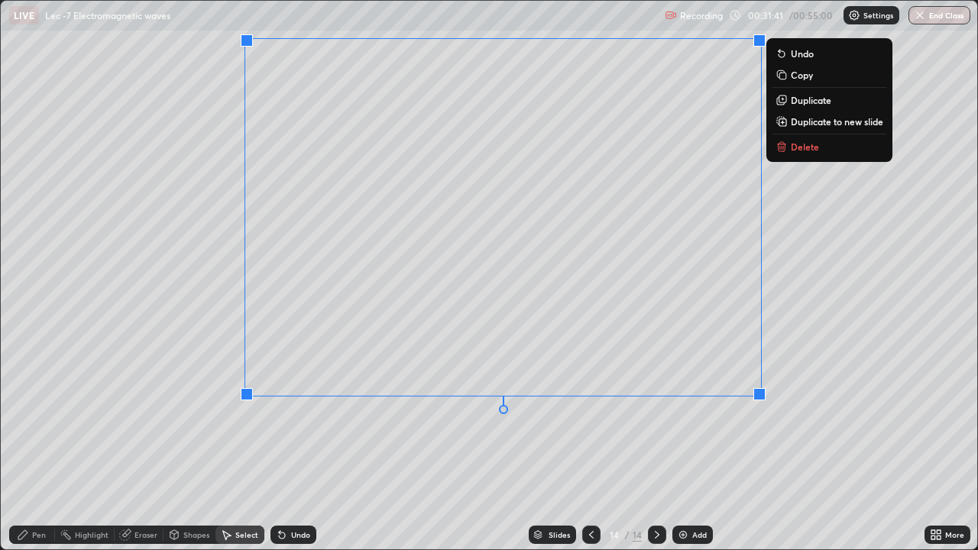
click at [805, 121] on p "Duplicate to new slide" at bounding box center [837, 121] width 92 height 12
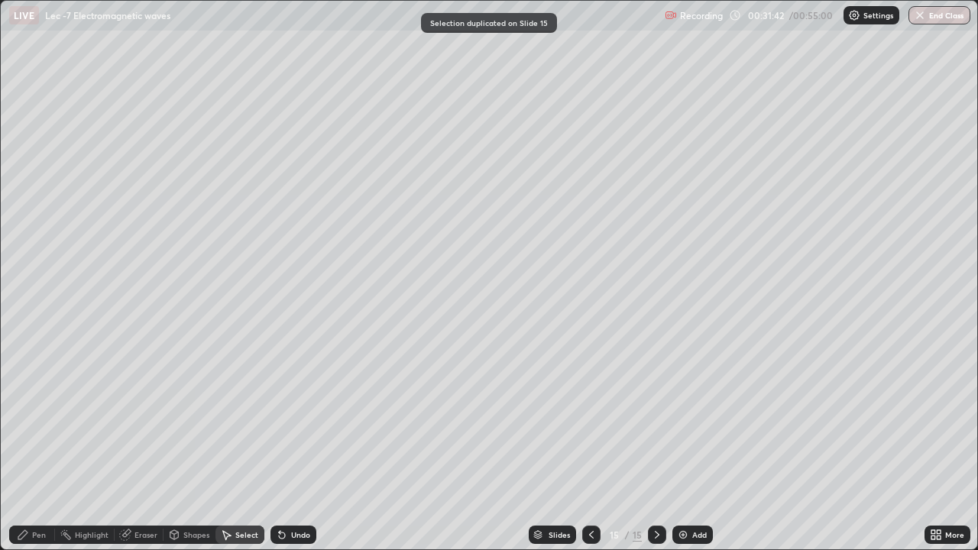
click at [31, 446] on div "Pen" at bounding box center [32, 534] width 46 height 18
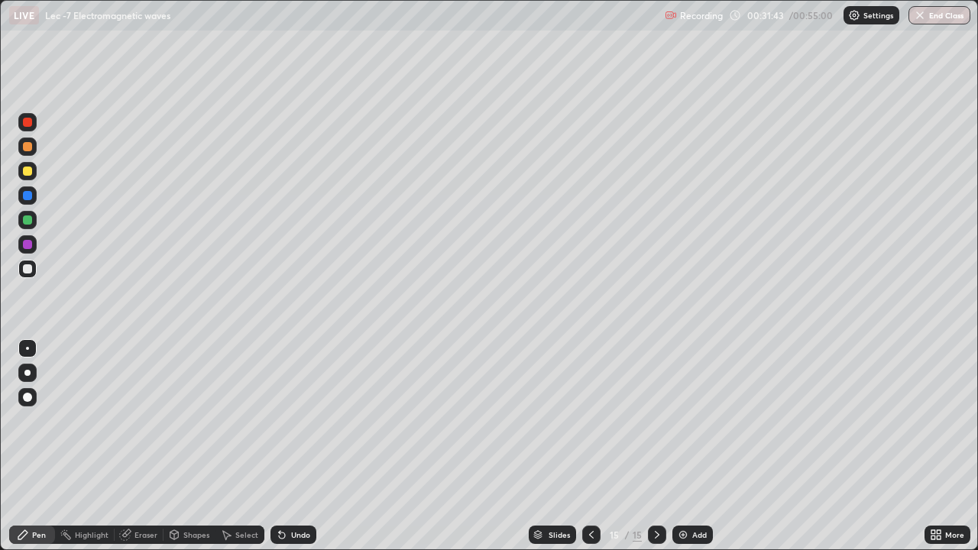
click at [31, 216] on div at bounding box center [27, 220] width 18 height 18
click at [291, 446] on div "Undo" at bounding box center [300, 535] width 19 height 8
click at [694, 446] on div "Add" at bounding box center [692, 534] width 40 height 18
click at [27, 271] on div at bounding box center [27, 268] width 9 height 9
click at [291, 446] on div "Undo" at bounding box center [293, 534] width 46 height 18
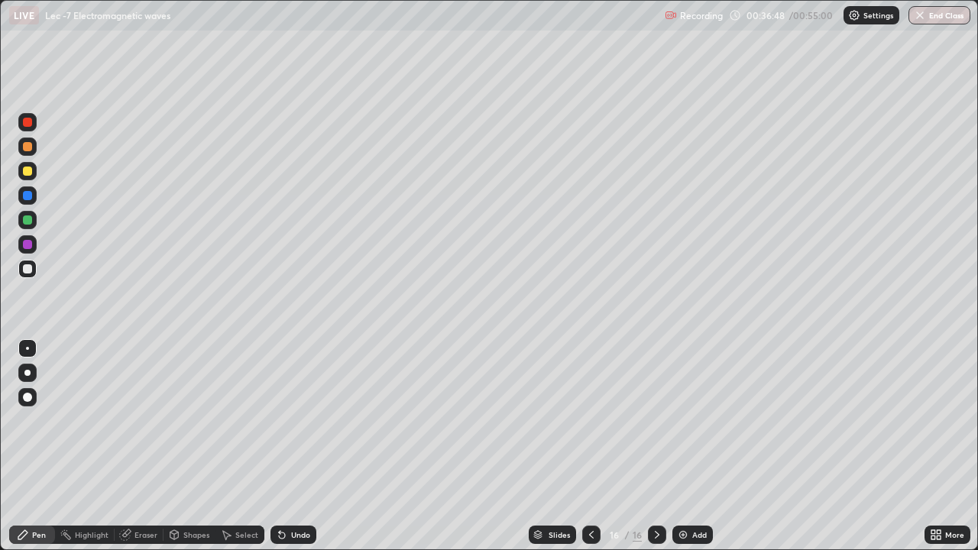
click at [291, 446] on div "Undo" at bounding box center [300, 535] width 19 height 8
click at [232, 446] on div "Select" at bounding box center [239, 534] width 49 height 18
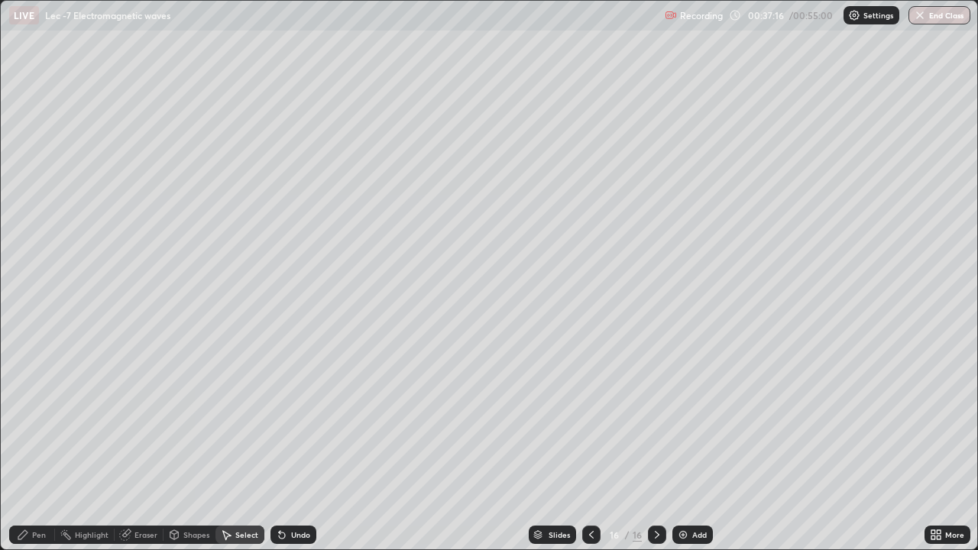
click at [26, 446] on icon at bounding box center [22, 534] width 9 height 9
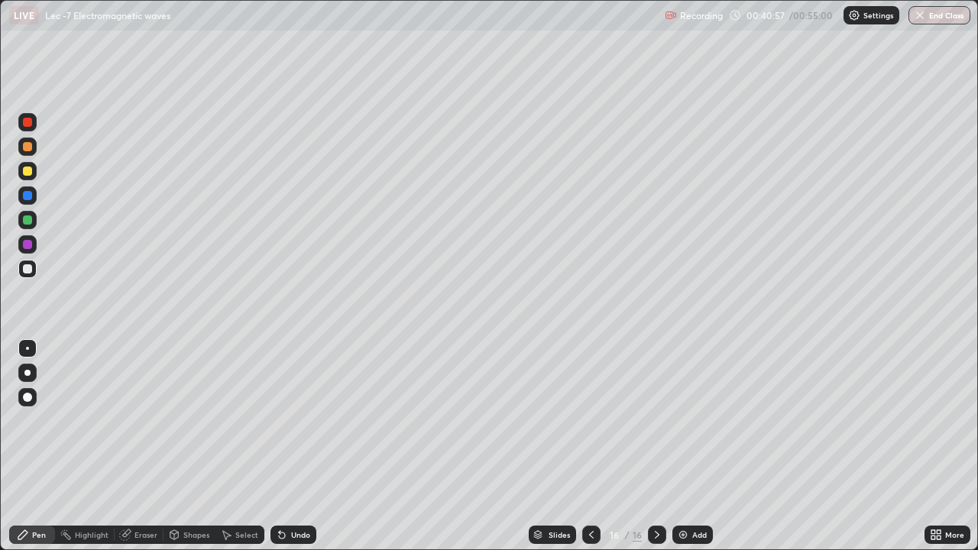
click at [288, 446] on div "Undo" at bounding box center [293, 534] width 46 height 18
click at [231, 446] on div "Select" at bounding box center [239, 534] width 49 height 18
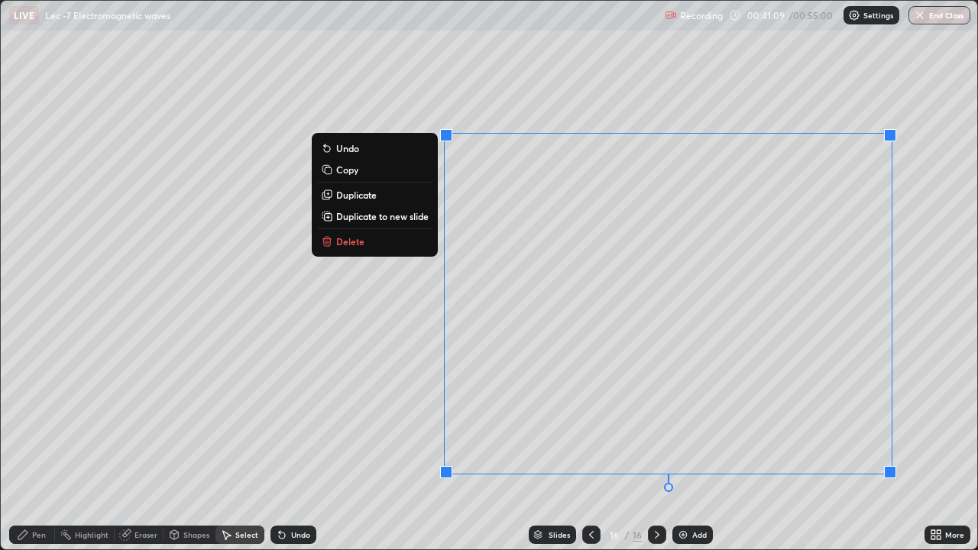
click at [264, 446] on div "0 ° Undo Copy Duplicate Duplicate to new slide Delete" at bounding box center [489, 275] width 976 height 548
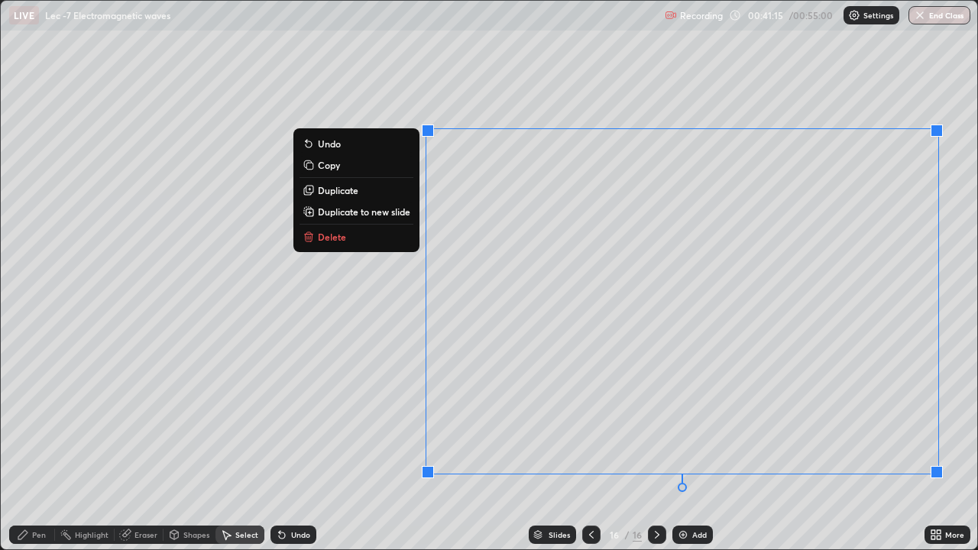
click at [366, 217] on p "Duplicate to new slide" at bounding box center [364, 211] width 92 height 12
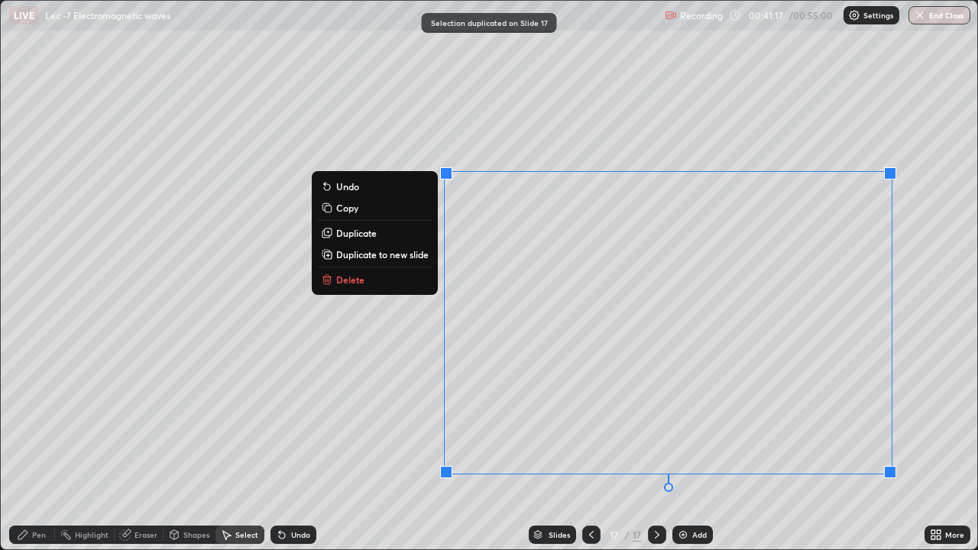
click at [238, 413] on div "0 ° Undo Copy Duplicate Duplicate to new slide Delete" at bounding box center [489, 275] width 976 height 548
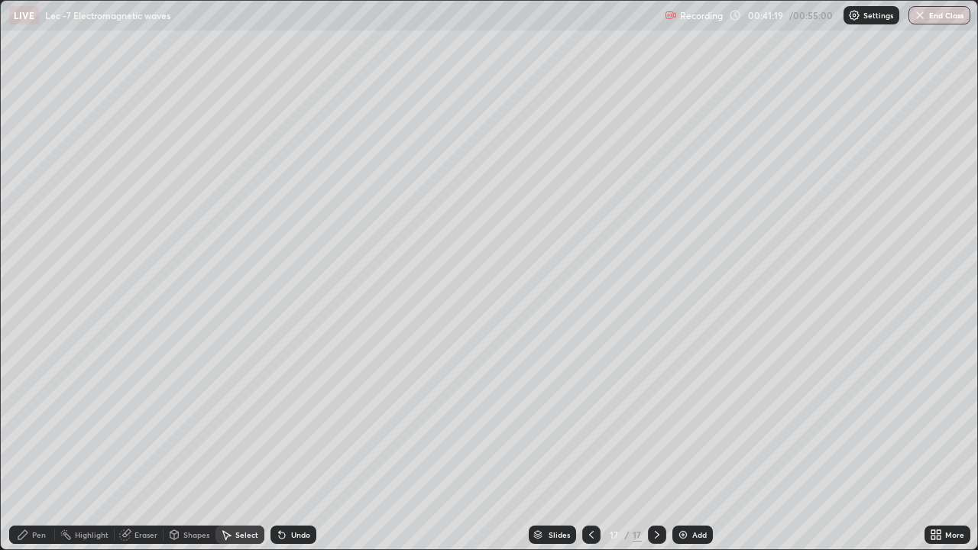
click at [35, 446] on div "Pen" at bounding box center [39, 535] width 14 height 8
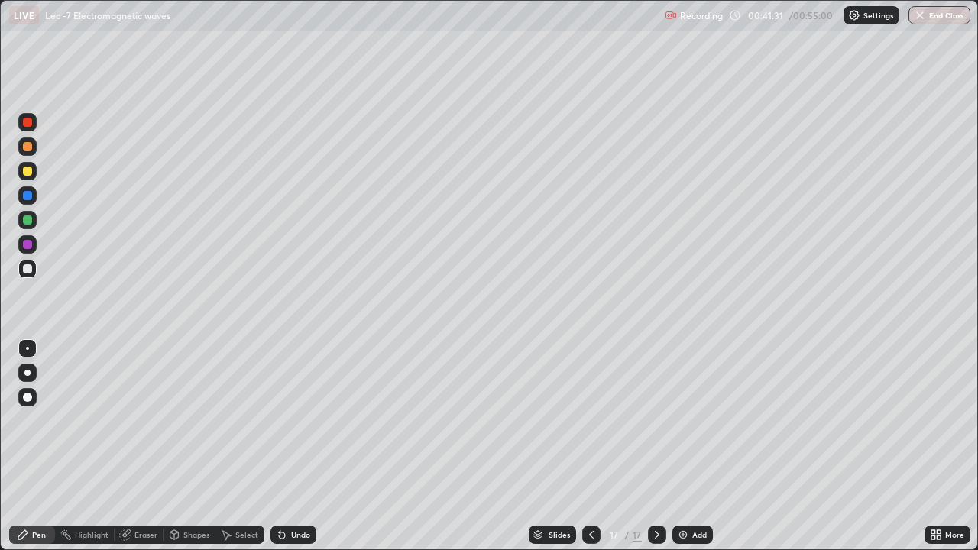
click at [136, 446] on div "Eraser" at bounding box center [145, 535] width 23 height 8
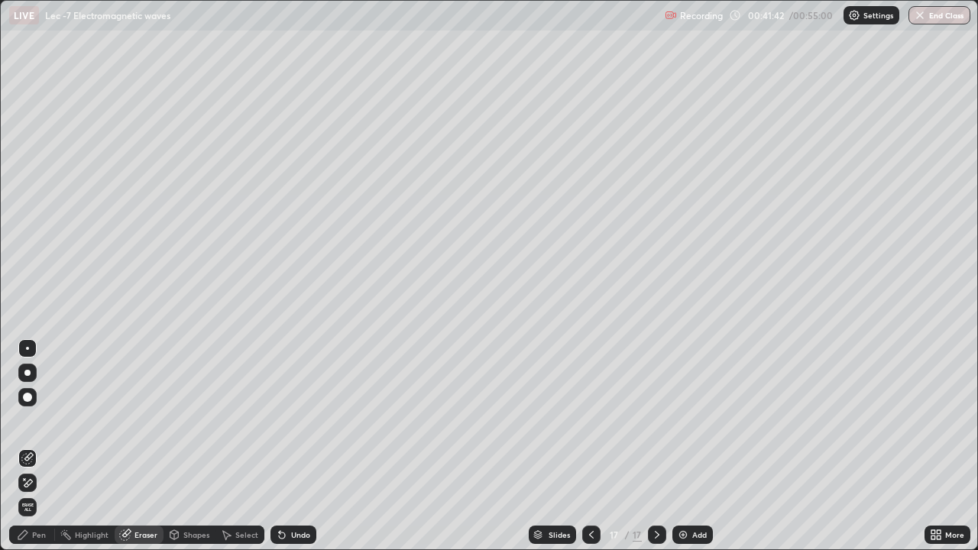
click at [34, 446] on div "Pen" at bounding box center [39, 535] width 14 height 8
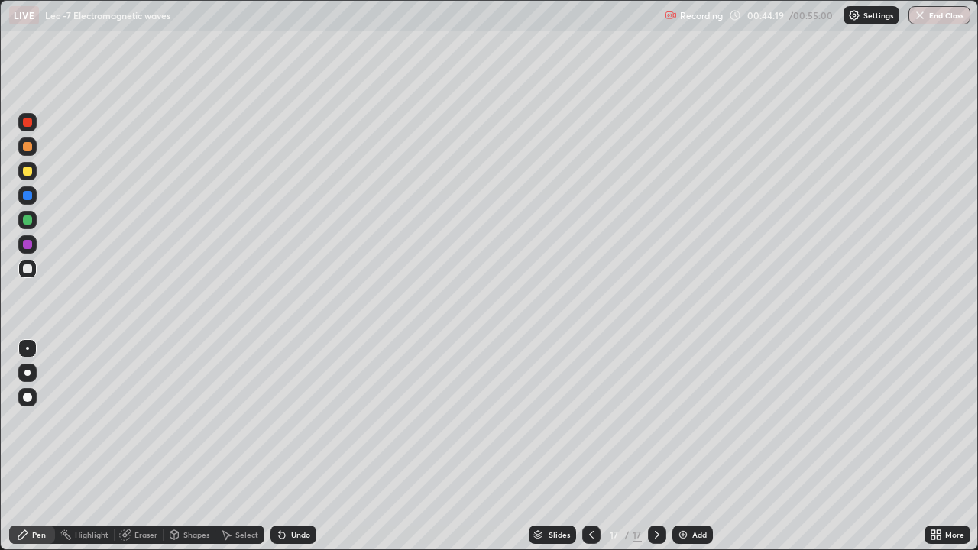
click at [687, 446] on div "Add" at bounding box center [692, 534] width 40 height 18
click at [279, 446] on icon at bounding box center [282, 535] width 6 height 6
click at [280, 446] on icon at bounding box center [282, 535] width 6 height 6
click at [130, 446] on icon at bounding box center [125, 535] width 12 height 12
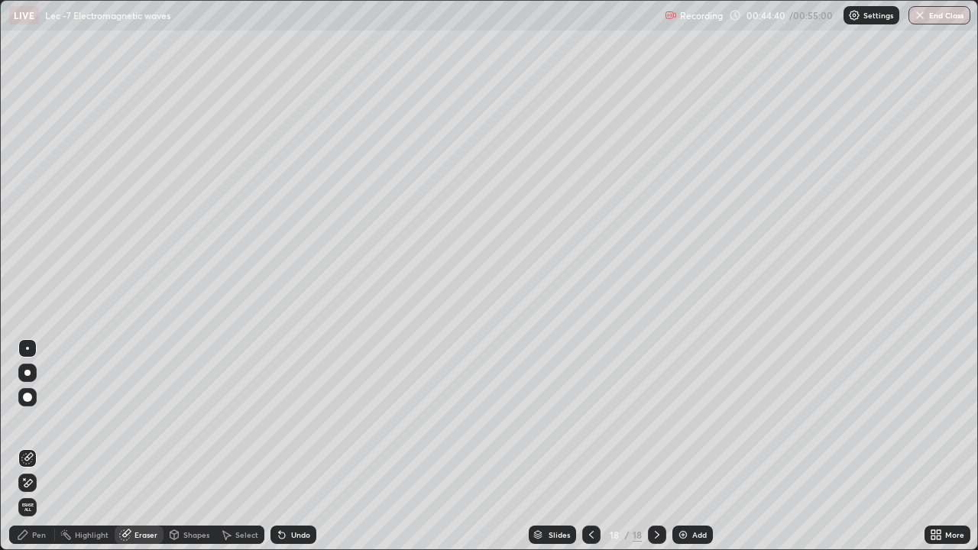
click at [28, 446] on icon at bounding box center [23, 535] width 12 height 12
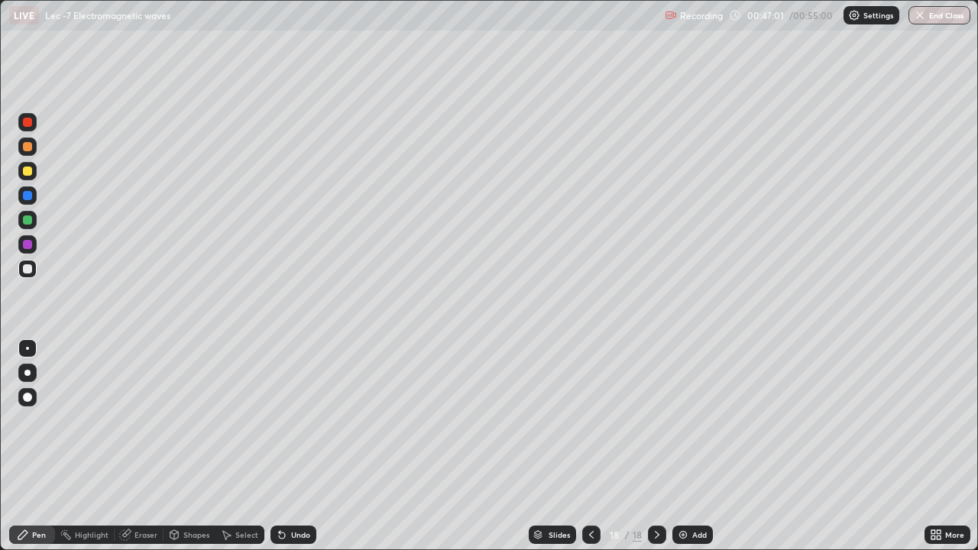
click at [237, 446] on div "Select" at bounding box center [246, 535] width 23 height 8
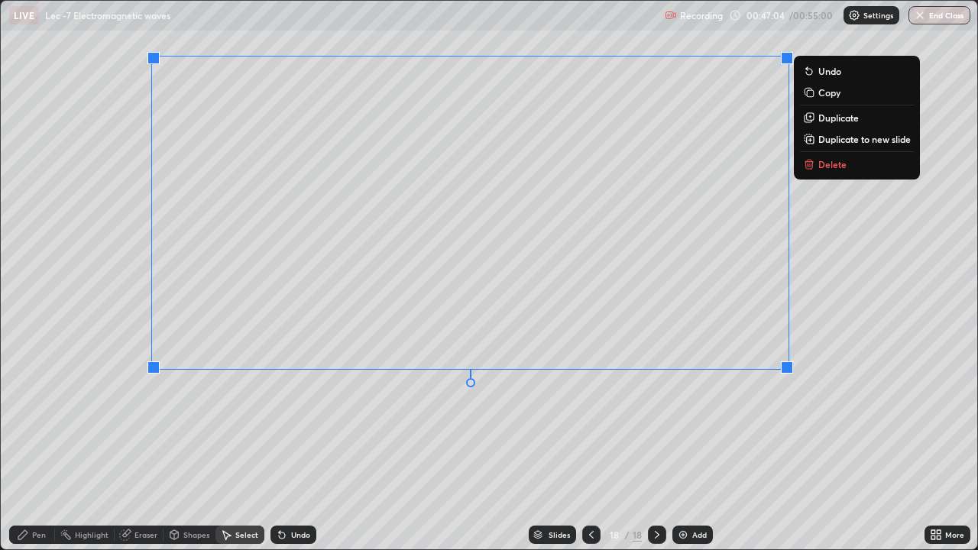
click at [826, 142] on p "Duplicate to new slide" at bounding box center [864, 139] width 92 height 12
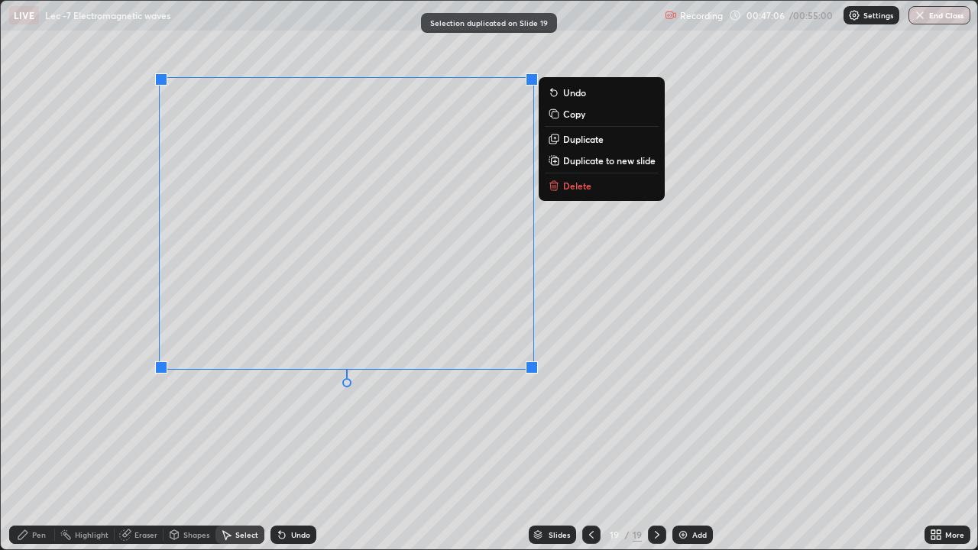
click at [391, 438] on div "0 ° Undo Copy Duplicate Duplicate to new slide Delete" at bounding box center [489, 275] width 976 height 548
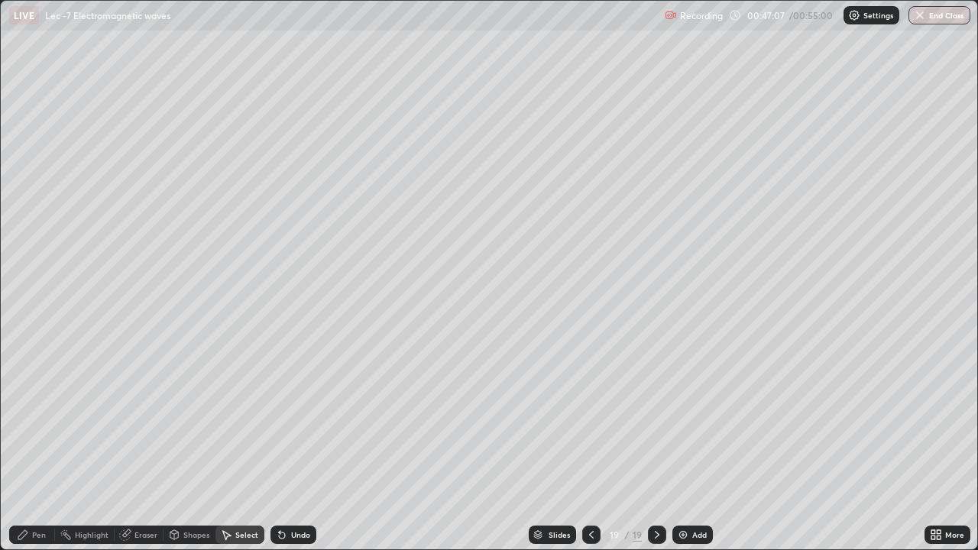
click at [150, 446] on div "Eraser" at bounding box center [145, 535] width 23 height 8
click at [27, 393] on div at bounding box center [27, 397] width 9 height 9
click at [34, 446] on div "Pen" at bounding box center [39, 535] width 14 height 8
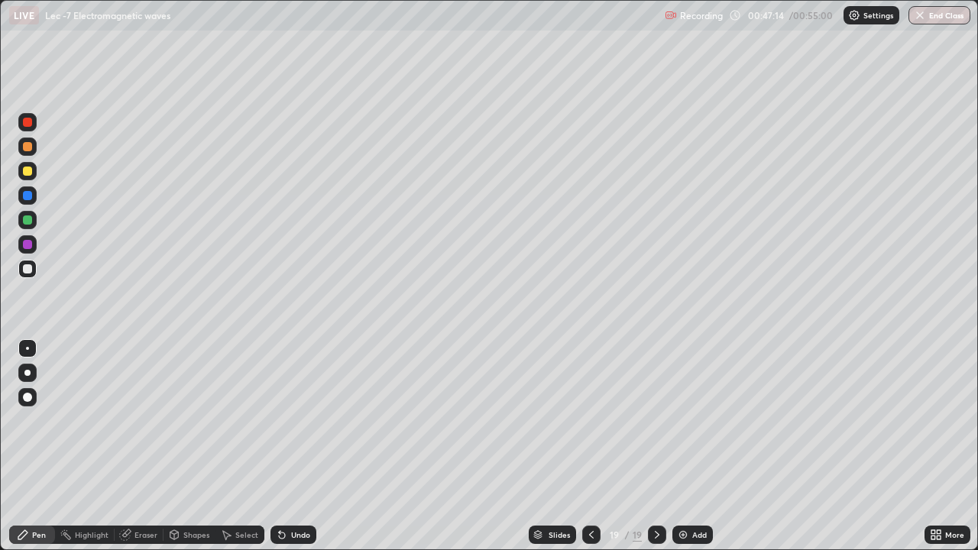
click at [27, 348] on div at bounding box center [27, 348] width 3 height 3
click at [32, 228] on div at bounding box center [27, 220] width 18 height 18
click at [692, 446] on div "Add" at bounding box center [699, 535] width 15 height 8
click at [26, 270] on div at bounding box center [27, 268] width 9 height 9
click at [28, 218] on div at bounding box center [27, 219] width 9 height 9
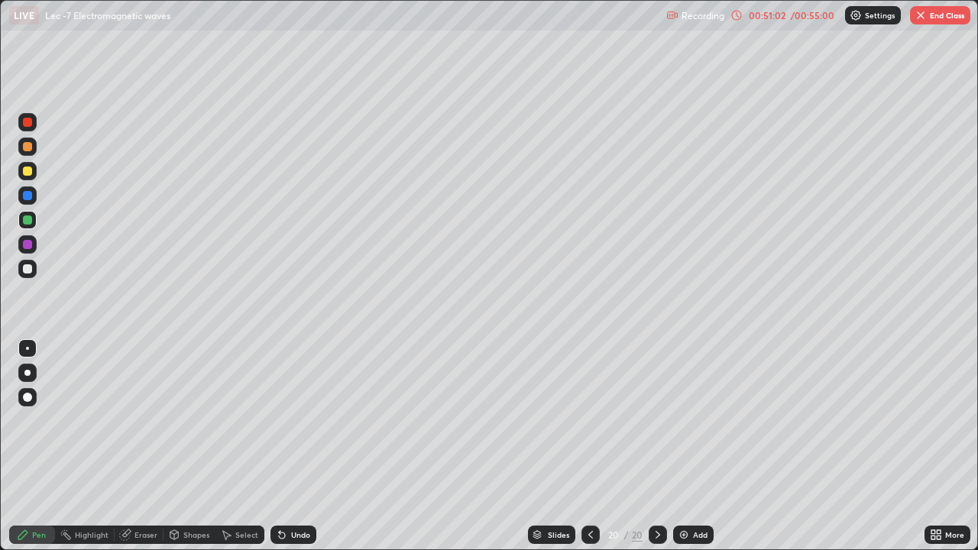
click at [296, 446] on div "Undo" at bounding box center [300, 535] width 19 height 8
click at [287, 446] on div "Undo" at bounding box center [293, 534] width 46 height 18
click at [282, 446] on icon at bounding box center [282, 535] width 6 height 6
click at [282, 446] on icon at bounding box center [282, 535] width 12 height 12
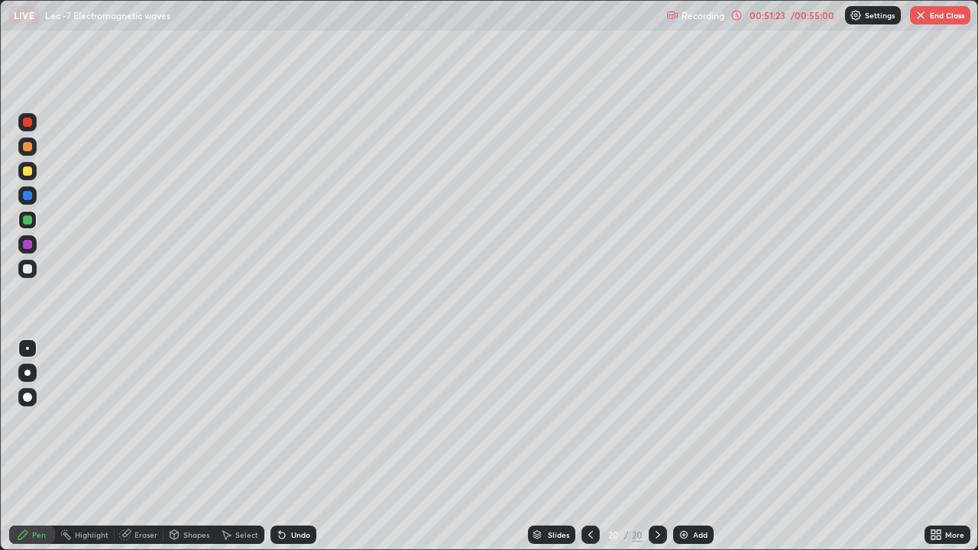
click at [24, 273] on div at bounding box center [27, 269] width 18 height 18
click at [244, 446] on div "Select" at bounding box center [246, 535] width 23 height 8
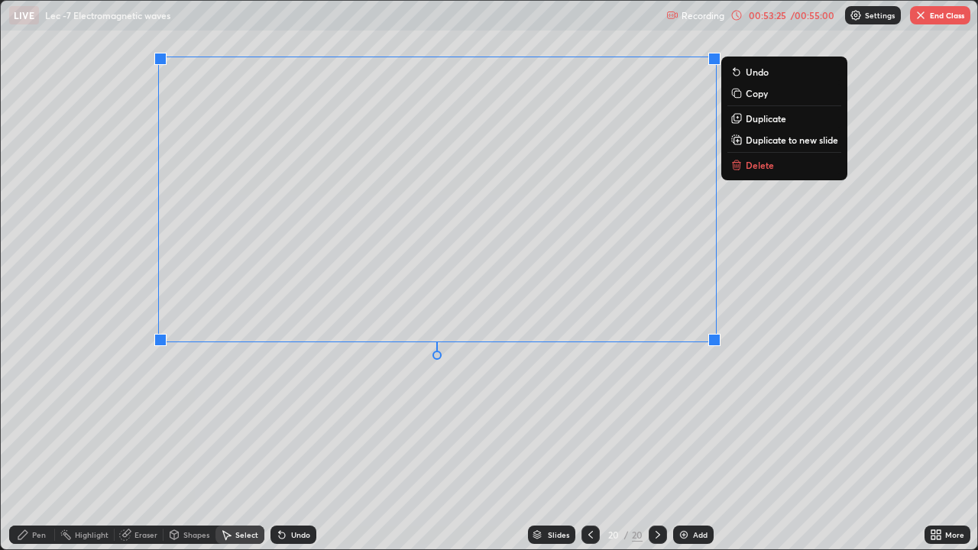
click at [757, 142] on p "Duplicate to new slide" at bounding box center [791, 140] width 92 height 12
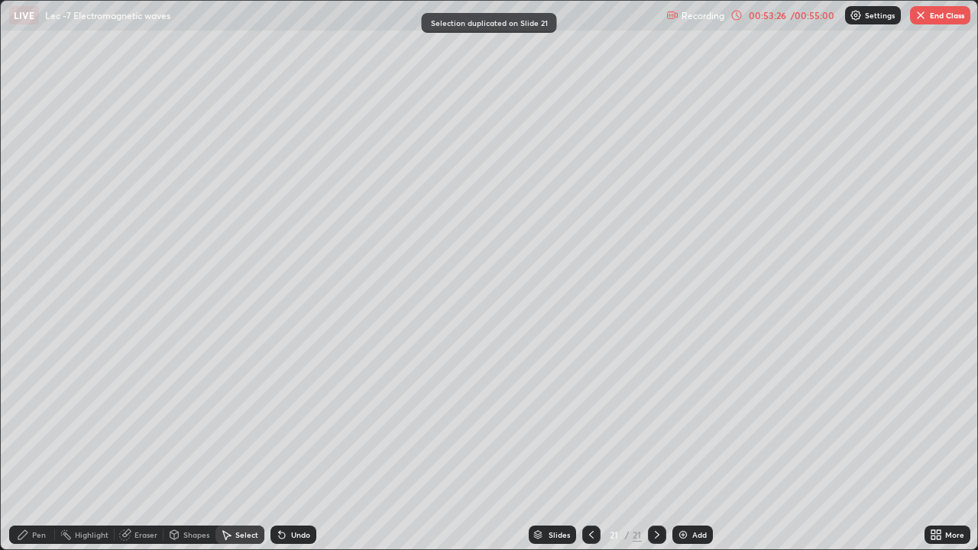
click at [27, 446] on icon at bounding box center [23, 535] width 12 height 12
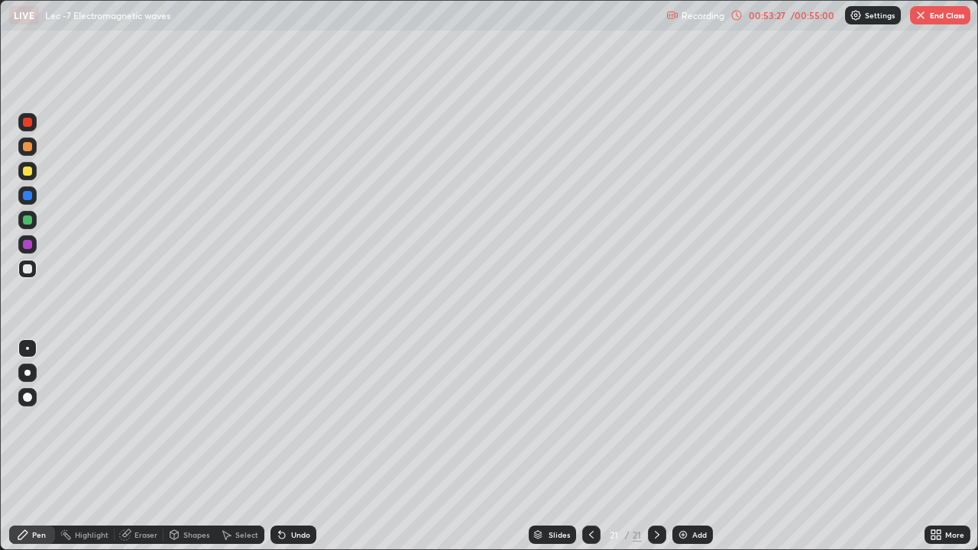
click at [29, 268] on div at bounding box center [27, 268] width 9 height 9
click at [141, 446] on div "Eraser" at bounding box center [145, 535] width 23 height 8
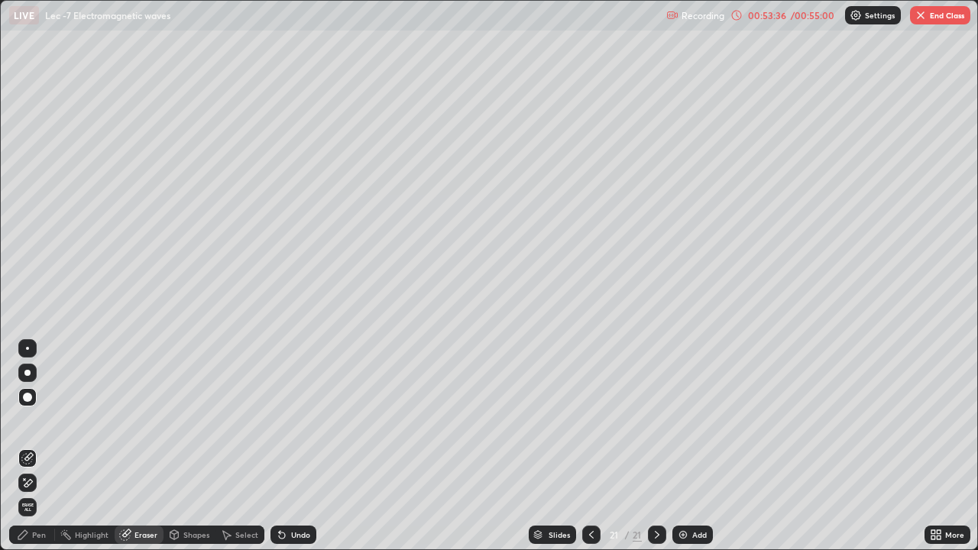
click at [27, 446] on icon at bounding box center [23, 535] width 12 height 12
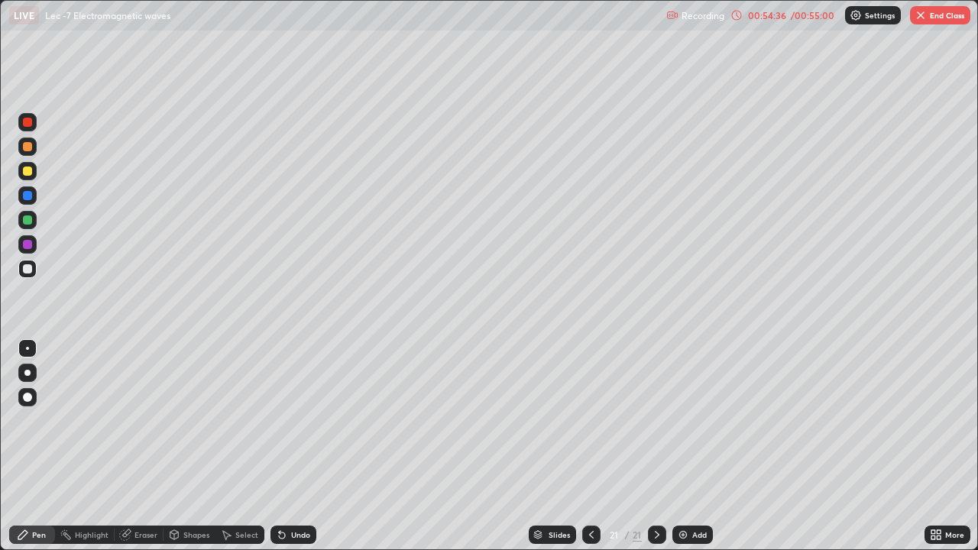
click at [297, 446] on div "Undo" at bounding box center [300, 535] width 19 height 8
click at [299, 446] on div "Undo" at bounding box center [300, 535] width 19 height 8
click at [301, 446] on div "Undo" at bounding box center [300, 535] width 19 height 8
click at [303, 446] on div "Undo" at bounding box center [300, 535] width 19 height 8
click at [304, 446] on div "Undo" at bounding box center [300, 535] width 19 height 8
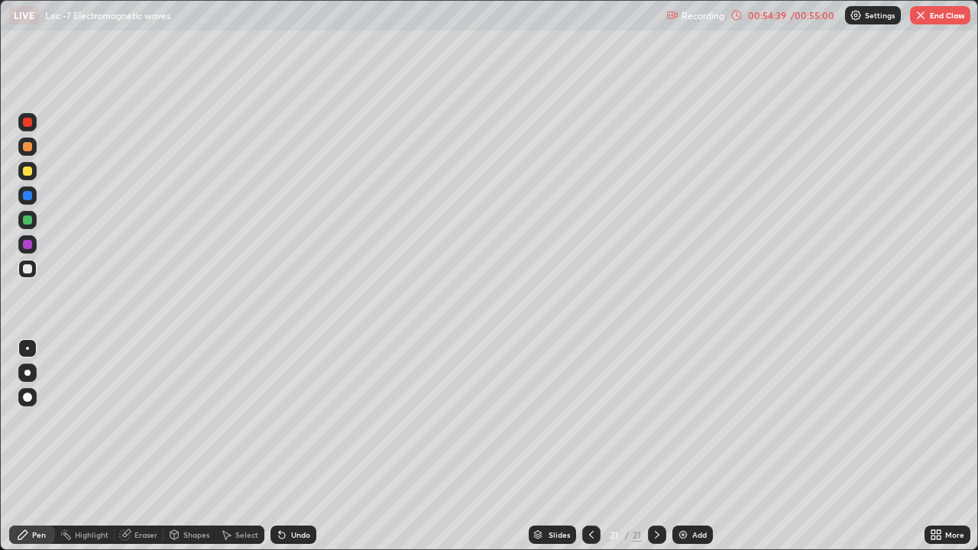
click at [303, 446] on div "Undo" at bounding box center [300, 535] width 19 height 8
click at [294, 446] on div "Undo" at bounding box center [300, 535] width 19 height 8
click at [296, 446] on div "Undo" at bounding box center [300, 535] width 19 height 8
click at [292, 446] on div "Undo" at bounding box center [300, 535] width 19 height 8
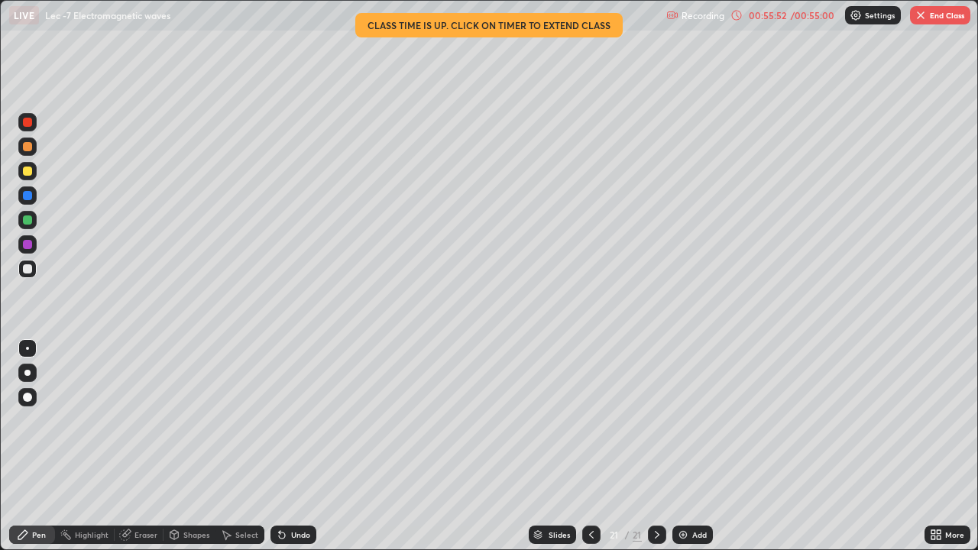
click at [235, 446] on div "Select" at bounding box center [246, 535] width 23 height 8
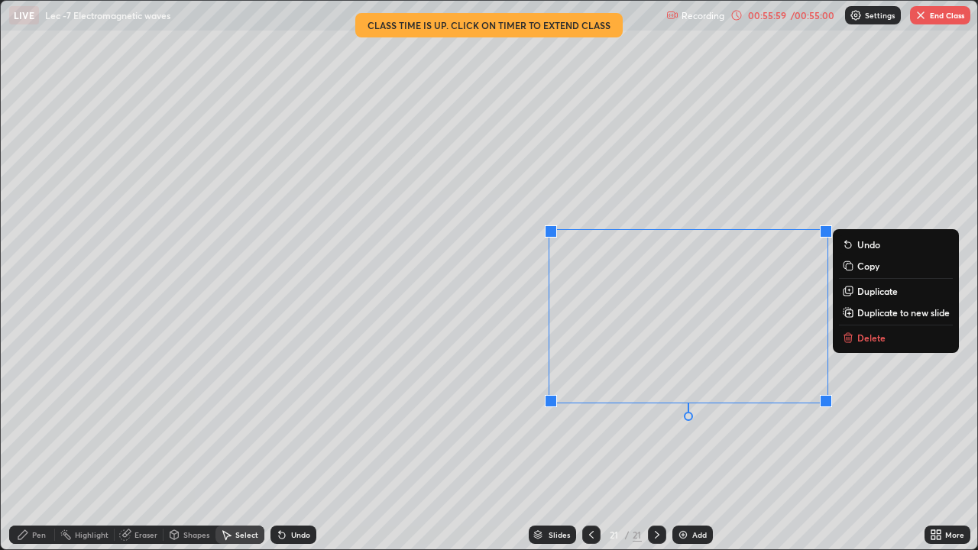
click at [21, 446] on div "Pen" at bounding box center [32, 534] width 46 height 18
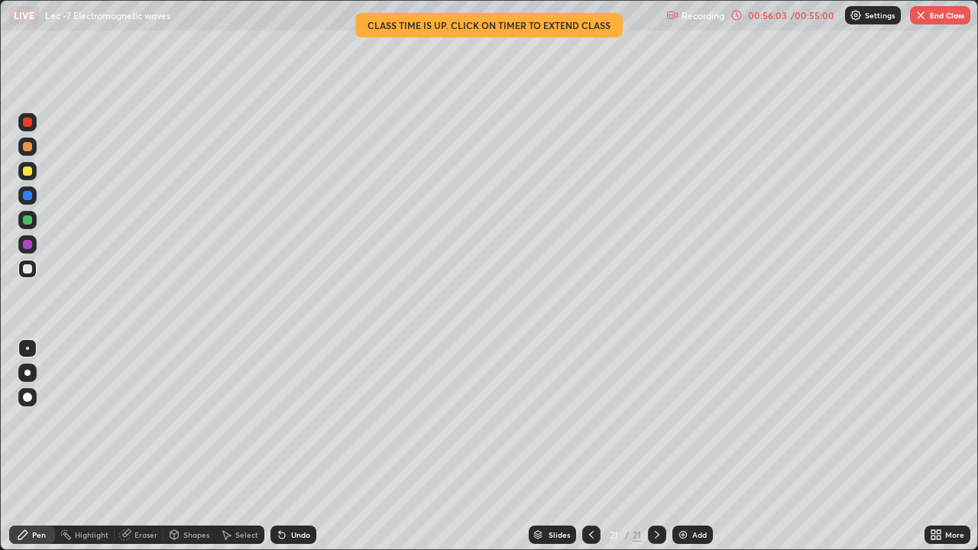
click at [287, 446] on div "Undo" at bounding box center [293, 534] width 46 height 18
click at [141, 446] on div "Eraser" at bounding box center [145, 535] width 23 height 8
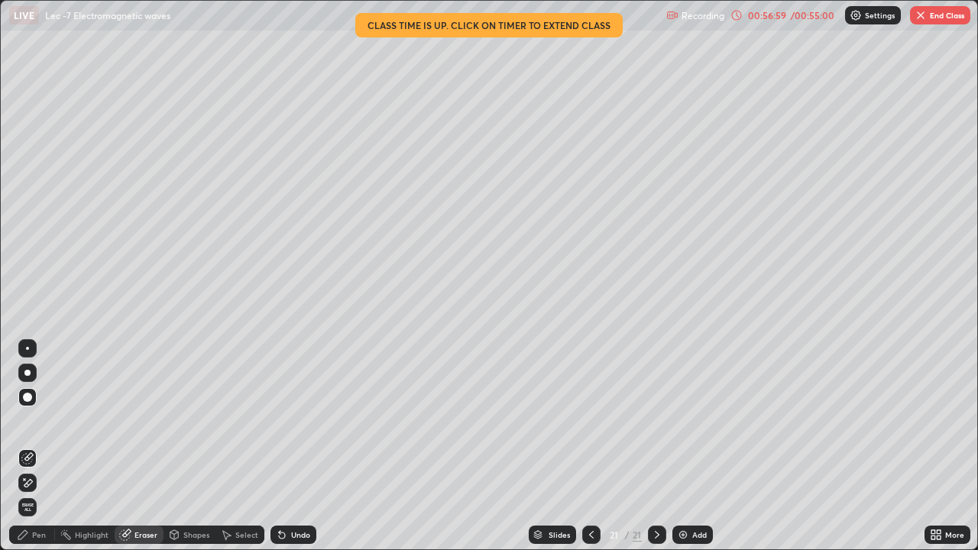
click at [31, 446] on div "Pen" at bounding box center [32, 534] width 46 height 18
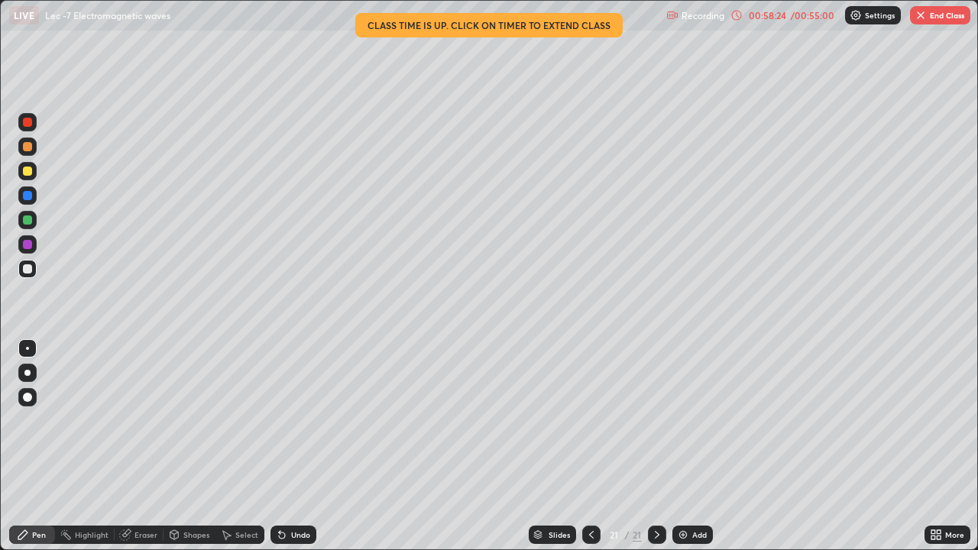
click at [944, 19] on button "End Class" at bounding box center [940, 15] width 60 height 18
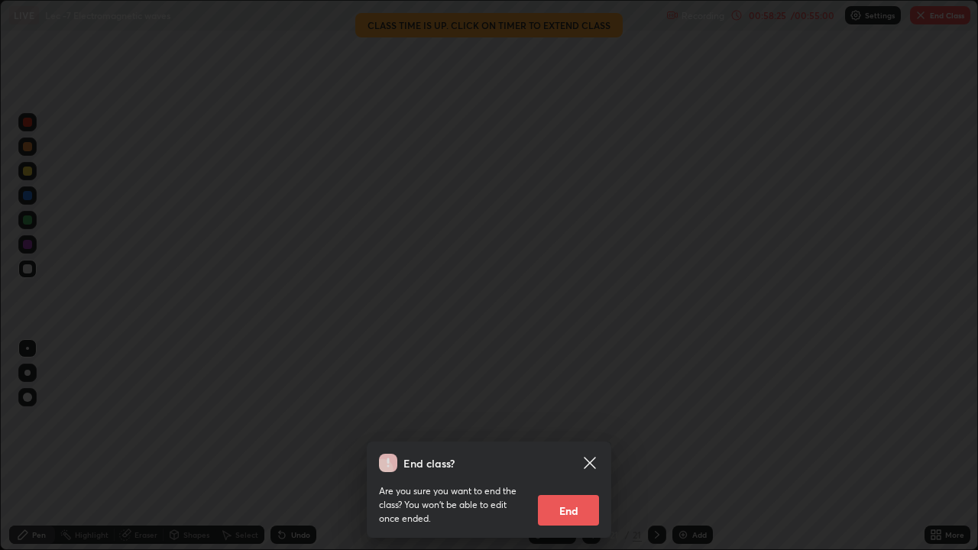
click at [583, 446] on button "End" at bounding box center [568, 510] width 61 height 31
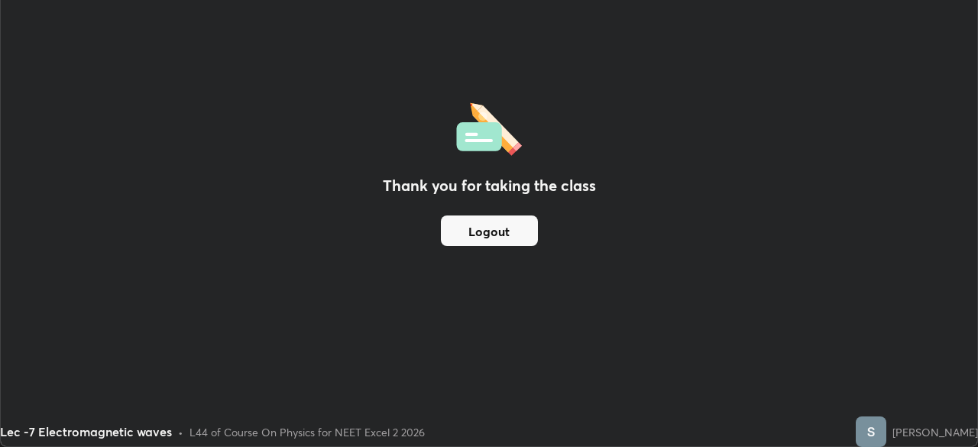
scroll to position [75932, 75401]
